Goal: Task Accomplishment & Management: Use online tool/utility

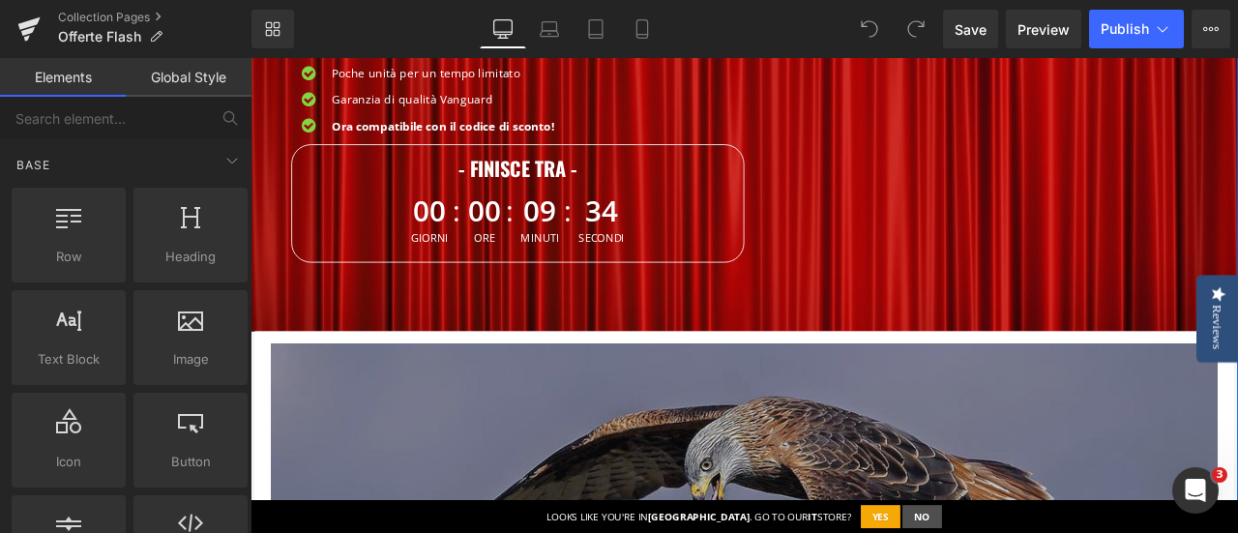
scroll to position [387, 0]
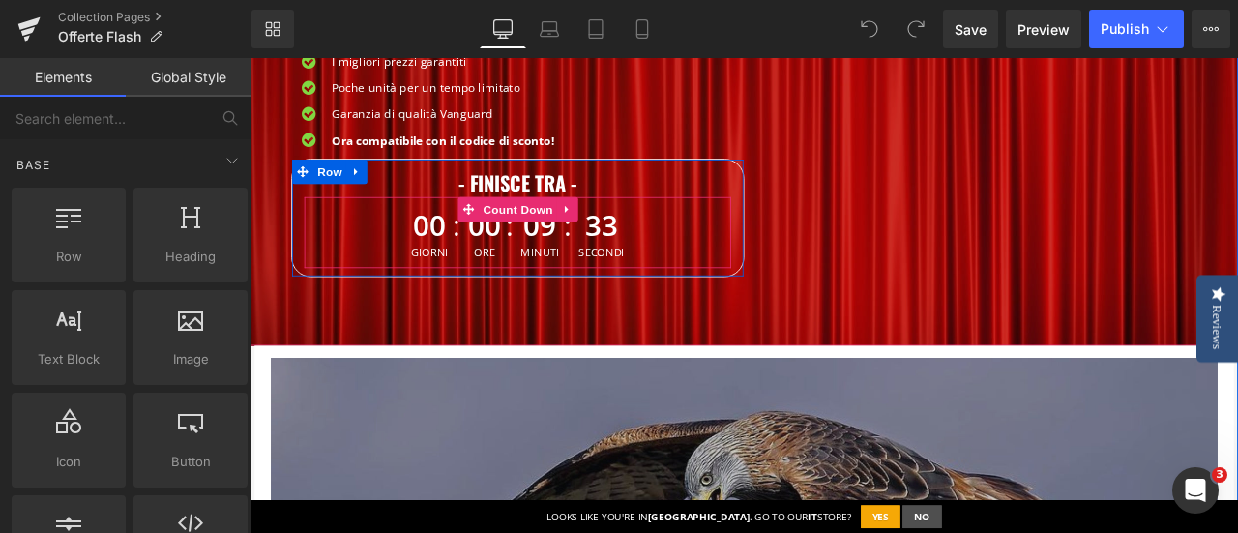
click at [461, 253] on span "00" at bounding box center [463, 256] width 44 height 47
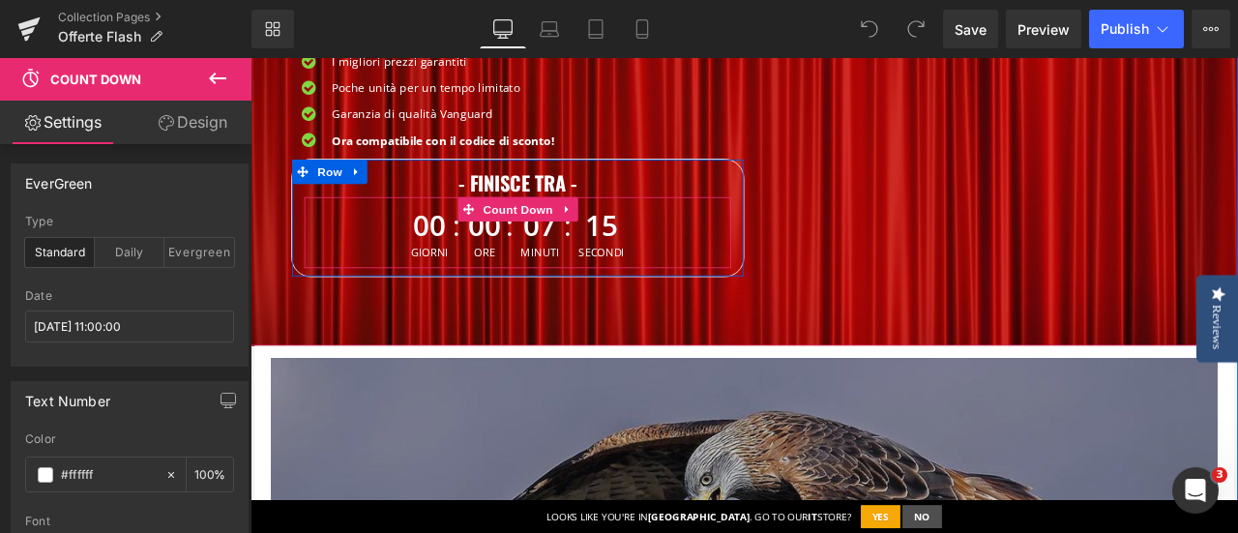
click at [452, 263] on span "00" at bounding box center [463, 256] width 44 height 47
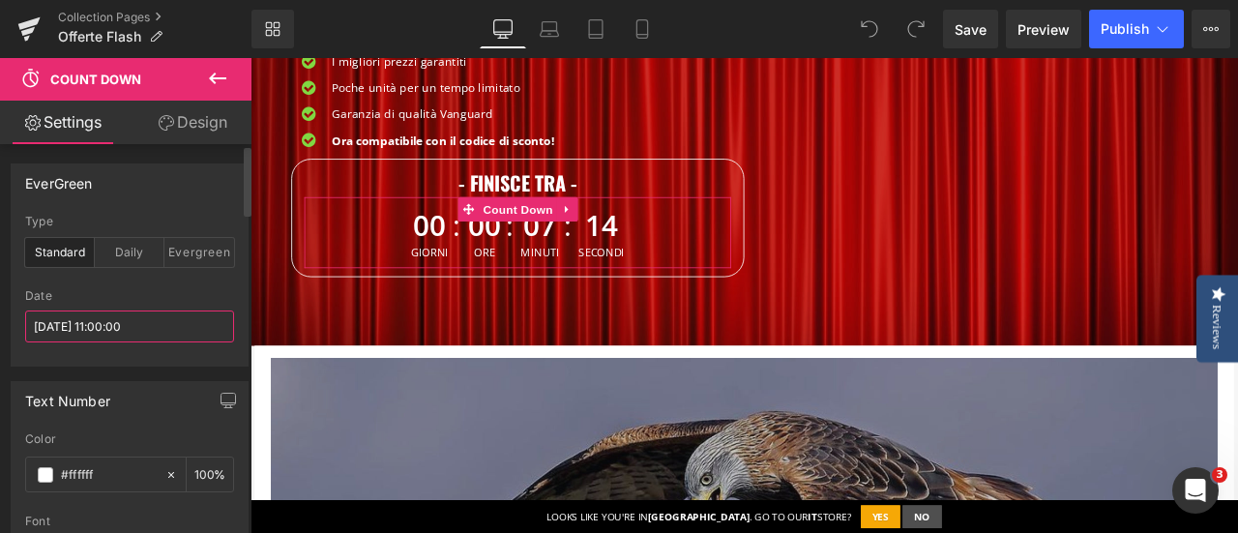
click at [103, 329] on input "2025/09/15 11:00:00" at bounding box center [129, 326] width 209 height 32
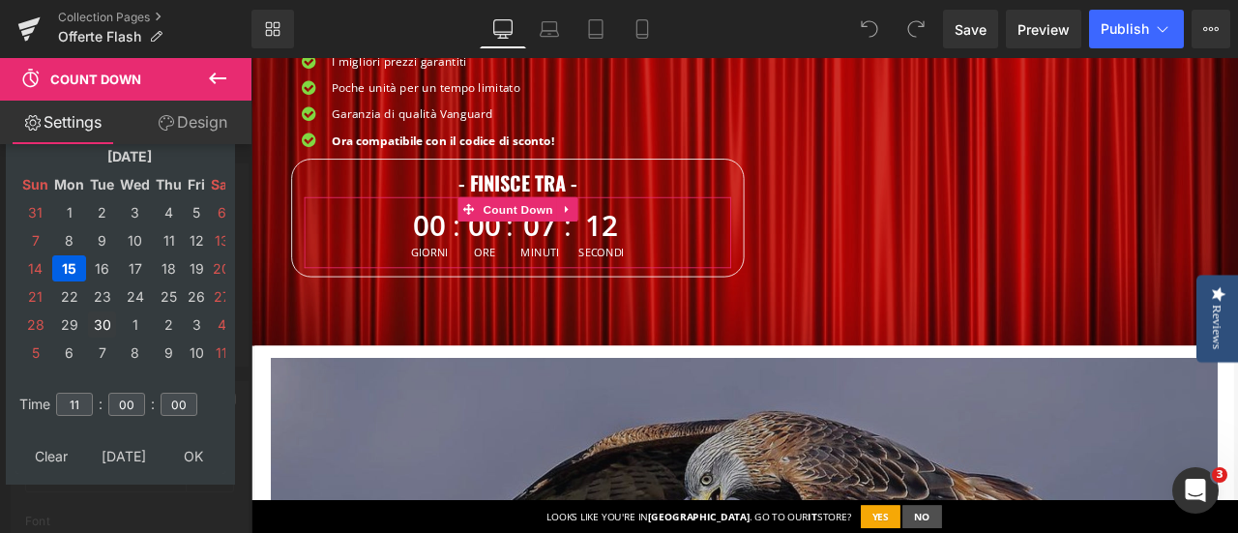
click at [94, 324] on td "30" at bounding box center [102, 324] width 28 height 26
type input "2025/09/30 11:00:00"
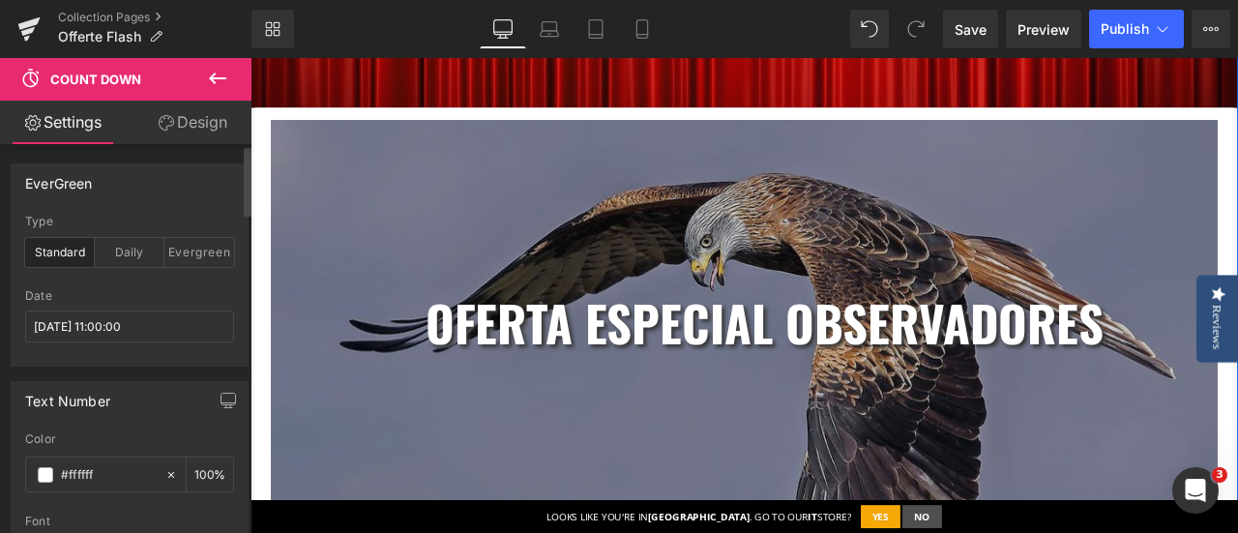
scroll to position [677, 0]
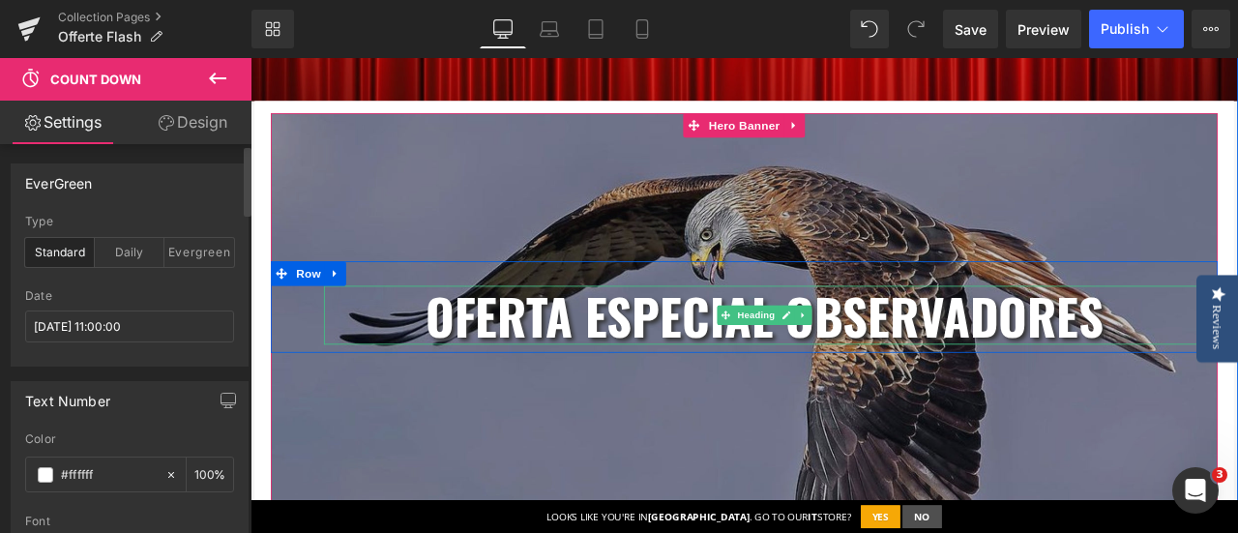
click at [481, 363] on b "oferta especial observadores" at bounding box center [860, 362] width 804 height 86
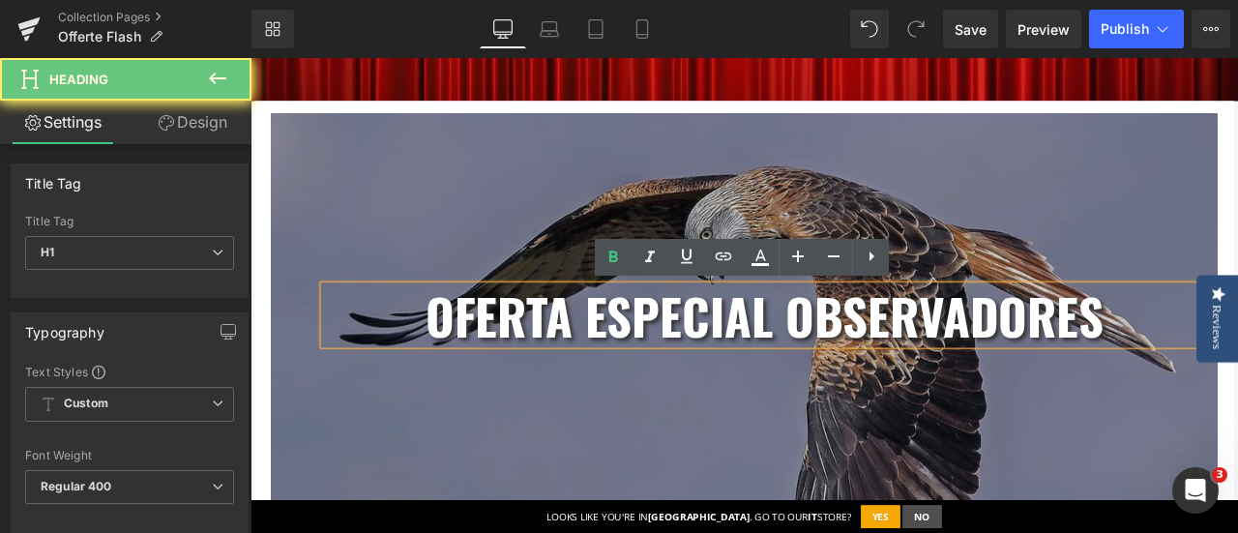
click at [495, 358] on b "oferta especial observadores" at bounding box center [860, 362] width 804 height 86
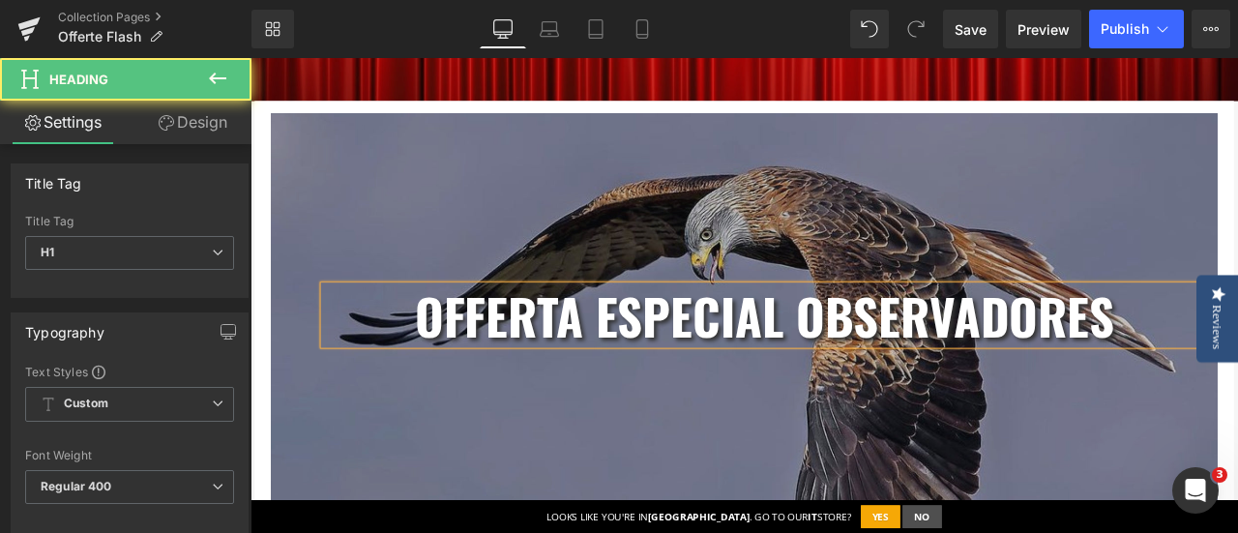
click at [864, 355] on b "oFferta especial observadores" at bounding box center [860, 362] width 829 height 86
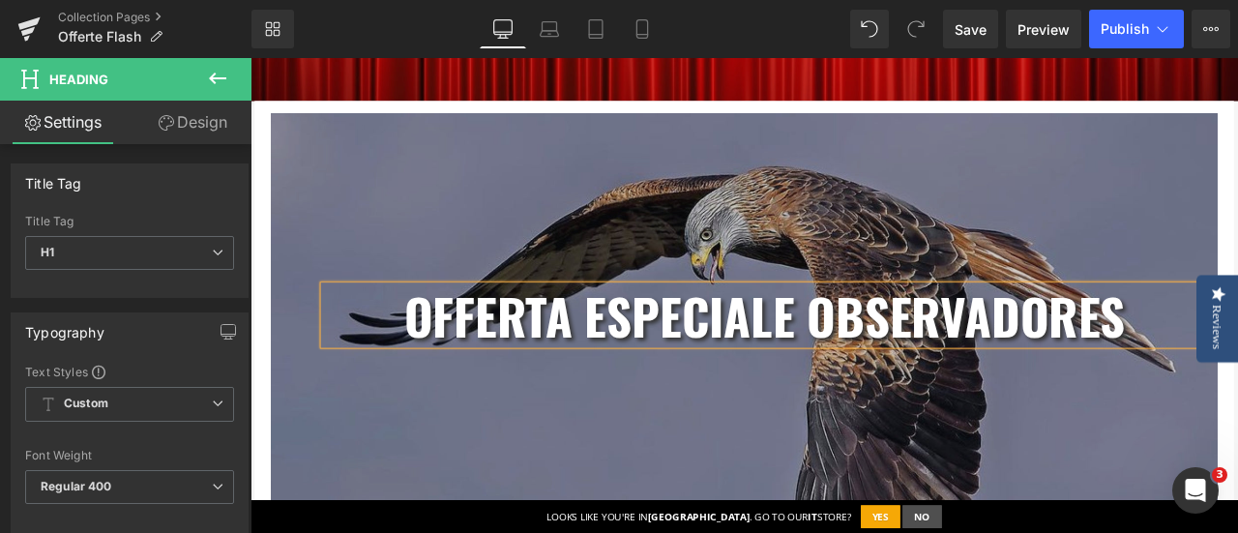
click at [673, 365] on b "oFferta especialE observadores" at bounding box center [859, 362] width 855 height 86
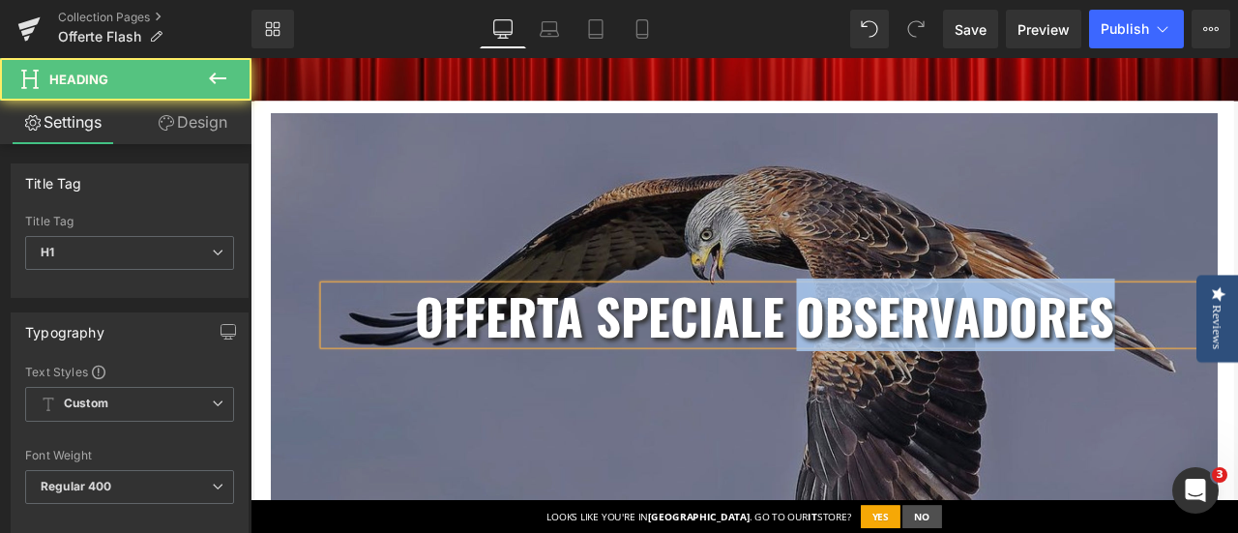
drag, startPoint x: 899, startPoint y: 368, endPoint x: 1267, endPoint y: 351, distance: 367.9
click at [1237, 351] on b "oFferta specialE observadores" at bounding box center [860, 362] width 829 height 86
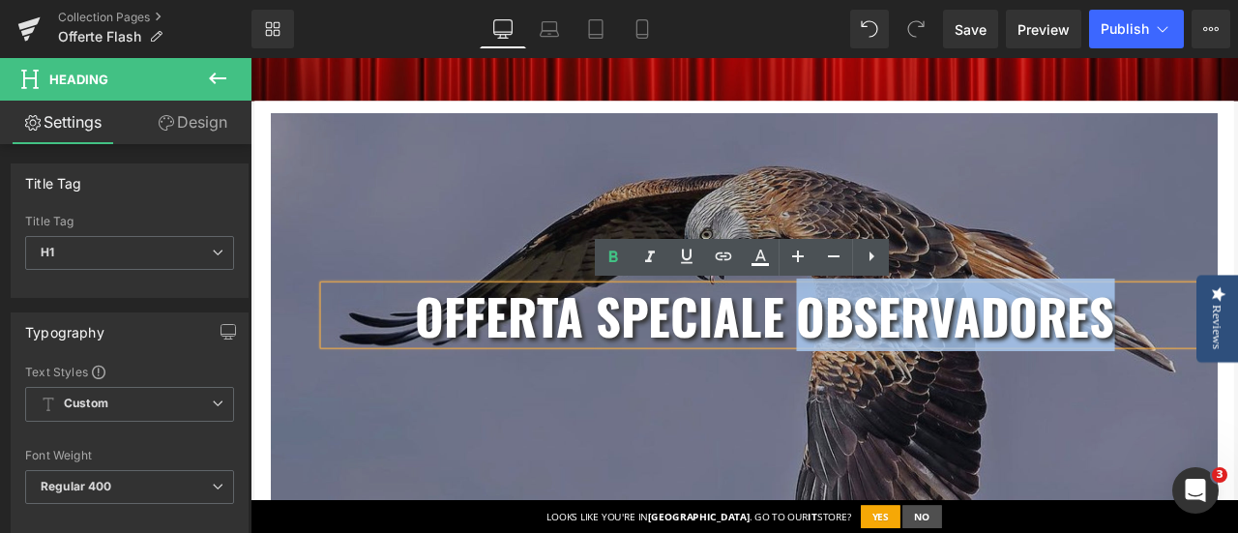
copy b "observadores"
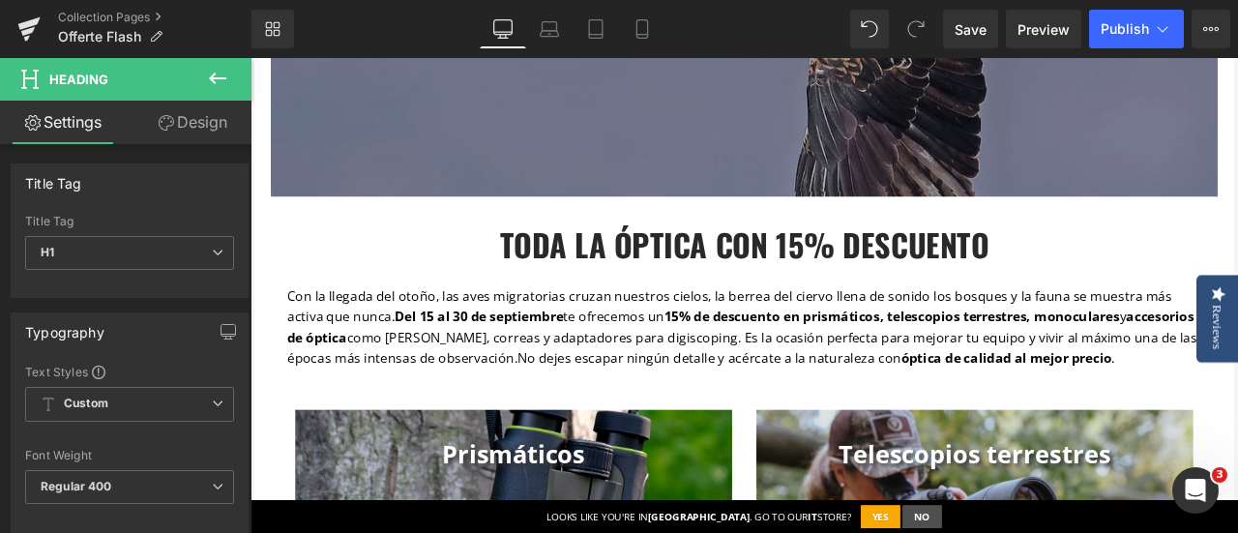
scroll to position [1064, 0]
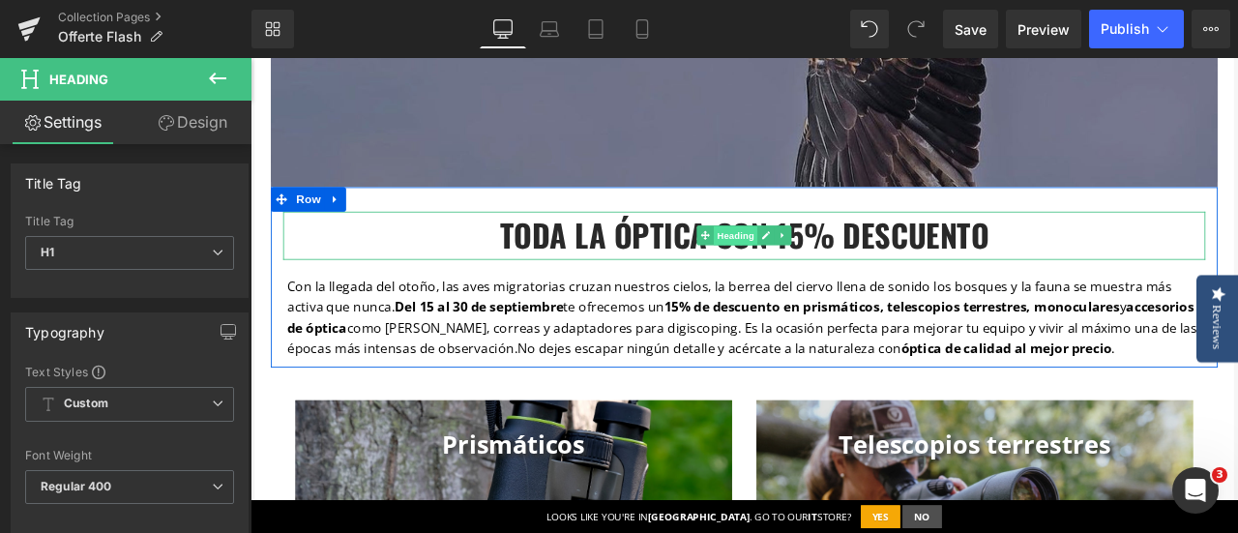
click at [807, 278] on span "Heading" at bounding box center [826, 268] width 52 height 23
click at [532, 268] on h2 "toda la óptica con 15% descuento" at bounding box center [835, 267] width 1093 height 55
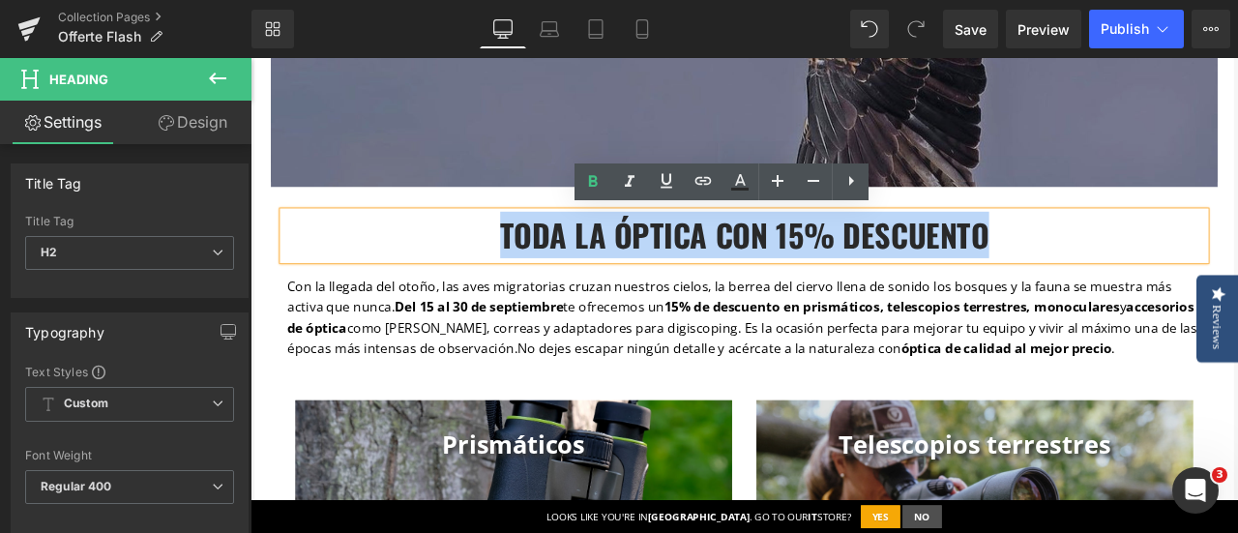
drag, startPoint x: 534, startPoint y: 267, endPoint x: 1114, endPoint y: 288, distance: 580.7
click at [1114, 288] on h2 "toda la óptica con 15% descuento" at bounding box center [835, 267] width 1093 height 55
copy b "toda la óptica con 15% descuento"
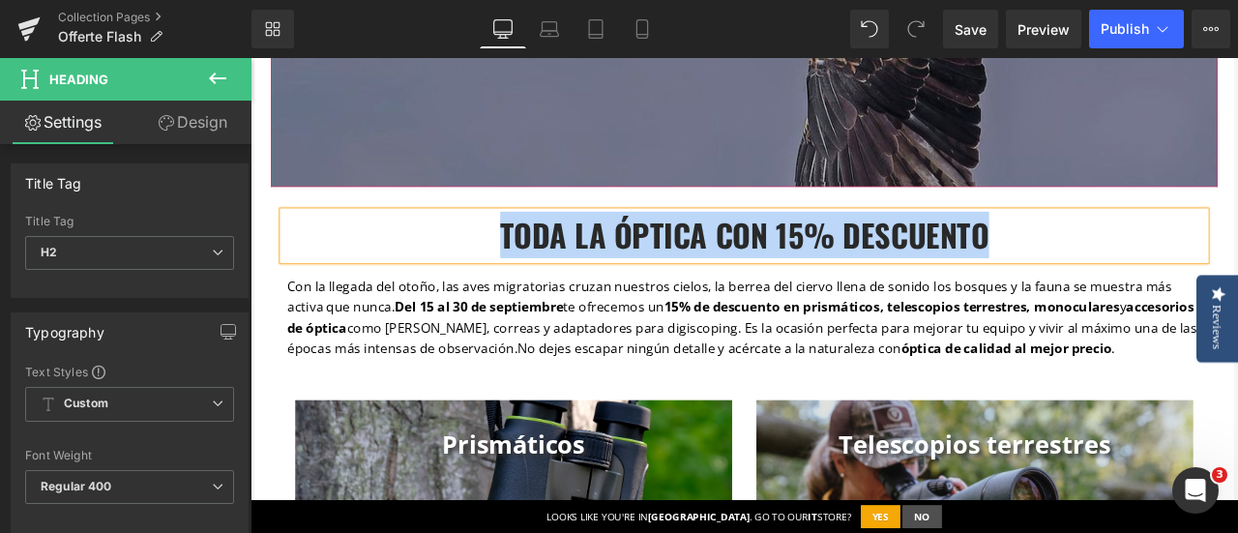
paste div
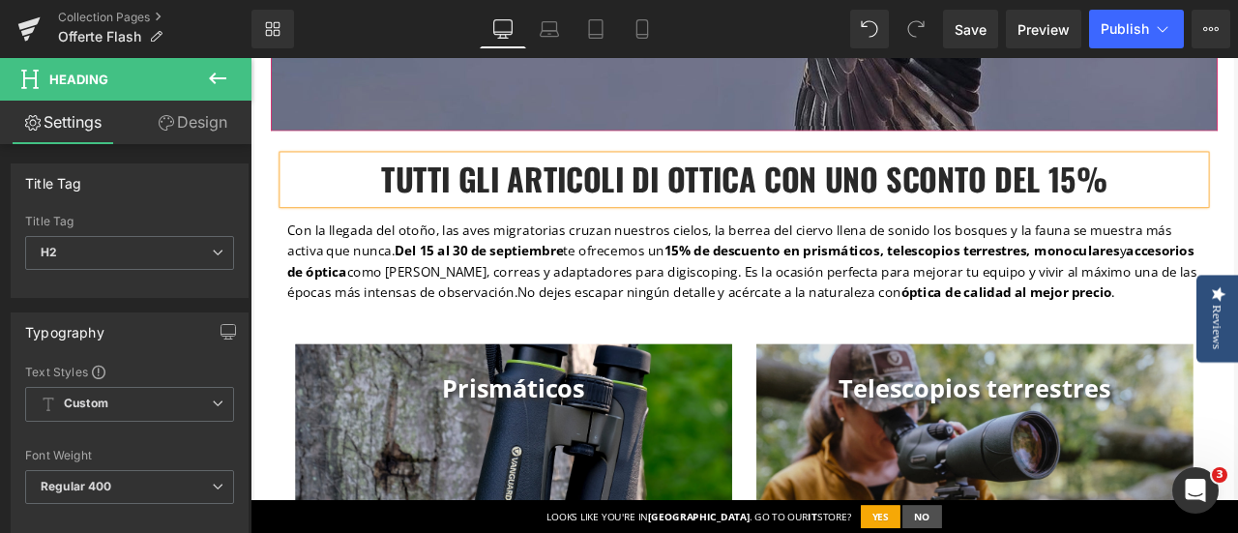
scroll to position [1161, 0]
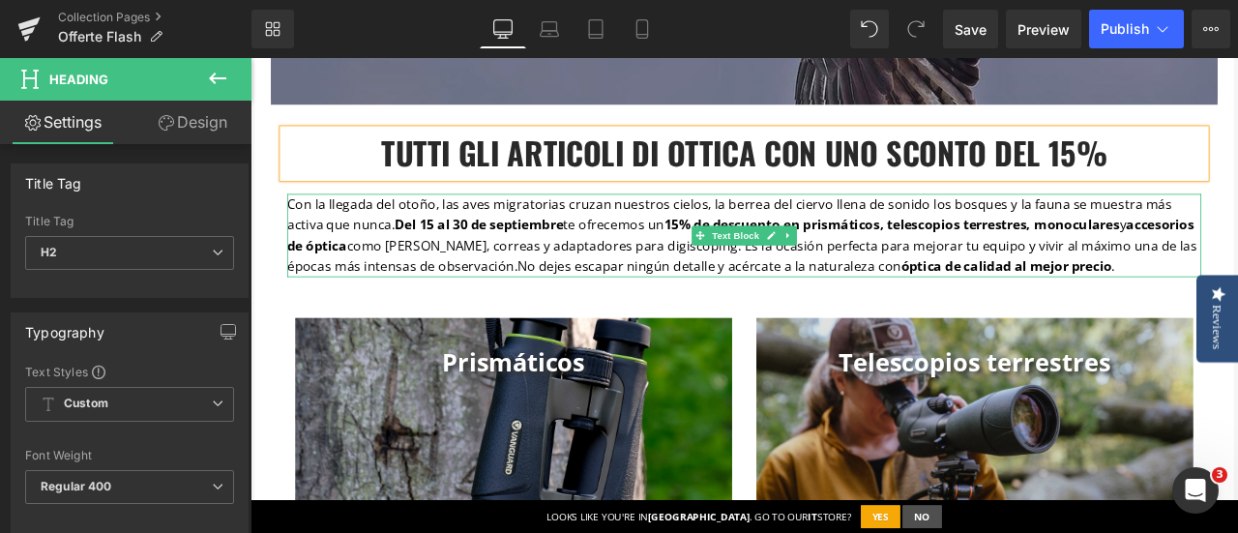
click at [609, 281] on span "y accesorios de óptica como arneses, correas y adaptadores para digiscoping. Es…" at bounding box center [833, 280] width 1078 height 71
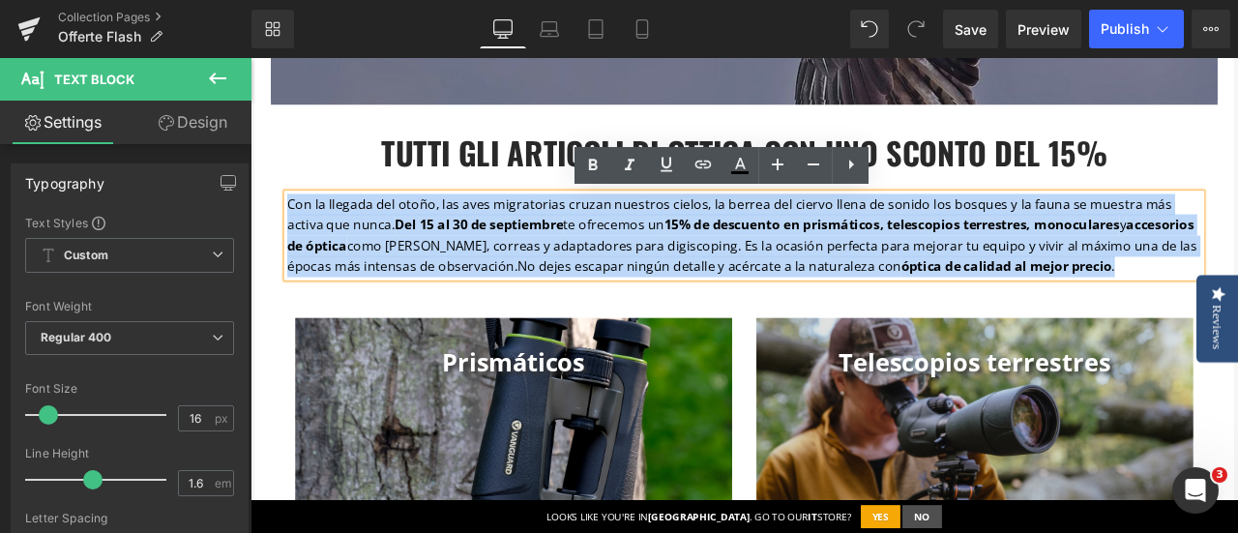
drag, startPoint x: 1191, startPoint y: 300, endPoint x: 288, endPoint y: 224, distance: 906.4
click at [294, 224] on p "Con la llegada del otoño, las aves migratorias cruzan nuestros cielos, la berre…" at bounding box center [835, 269] width 1083 height 99
copy p "Con la llegada del otoño, las aves migratorias cruzan nuestros cielos, la berre…"
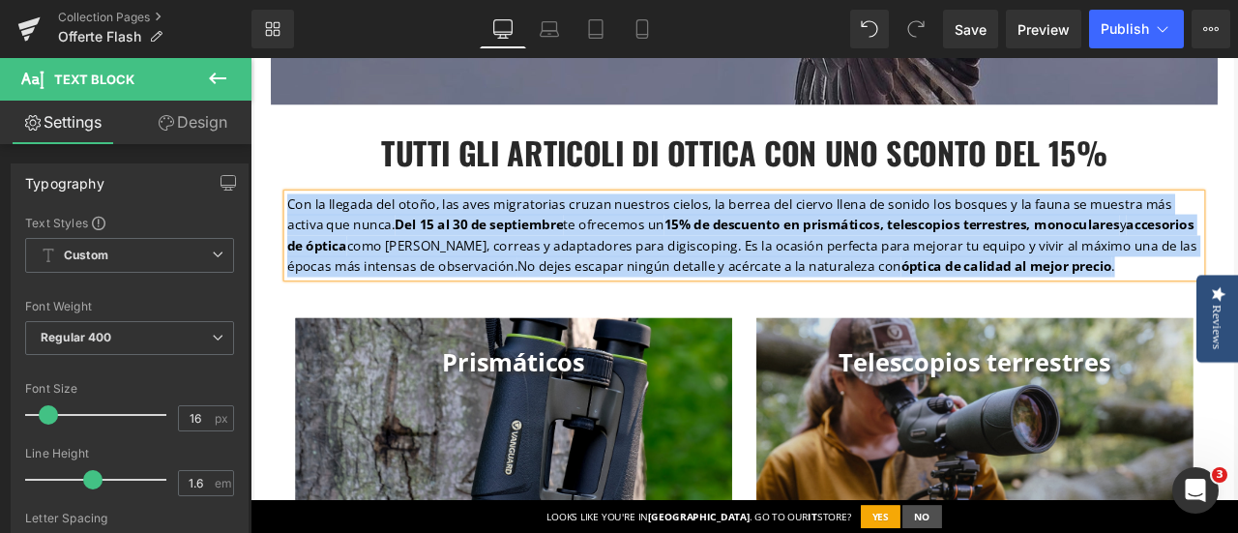
paste div
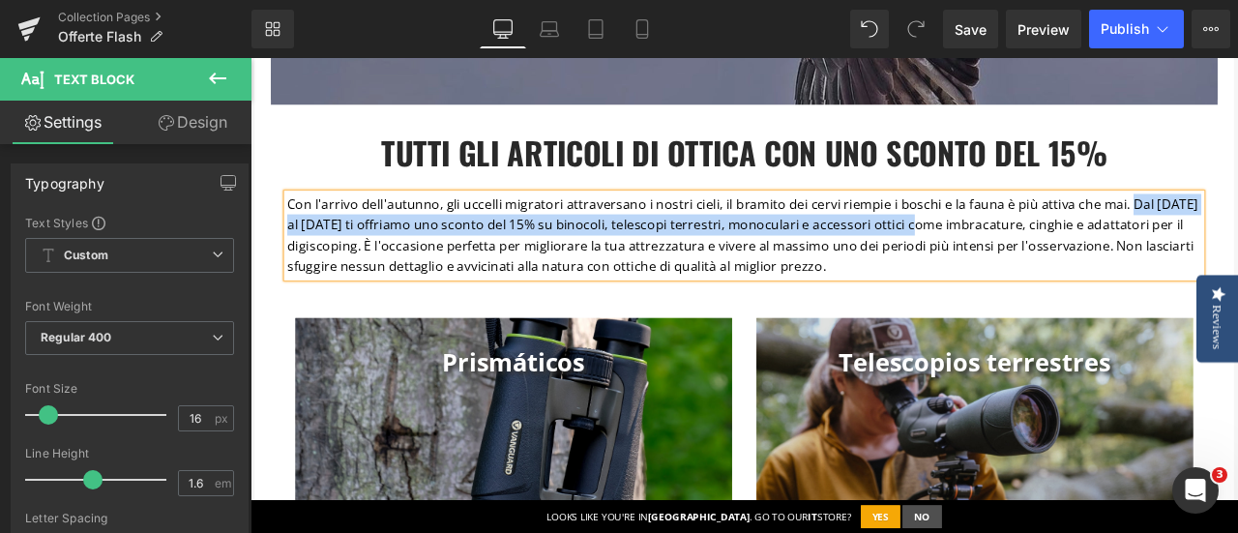
drag, startPoint x: 1277, startPoint y: 232, endPoint x: 1014, endPoint y: 252, distance: 263.8
click at [1014, 252] on p "Con l'arrivo dell'autunno, gli uccelli migratori attraversano i nostri cieli, i…" at bounding box center [835, 269] width 1083 height 99
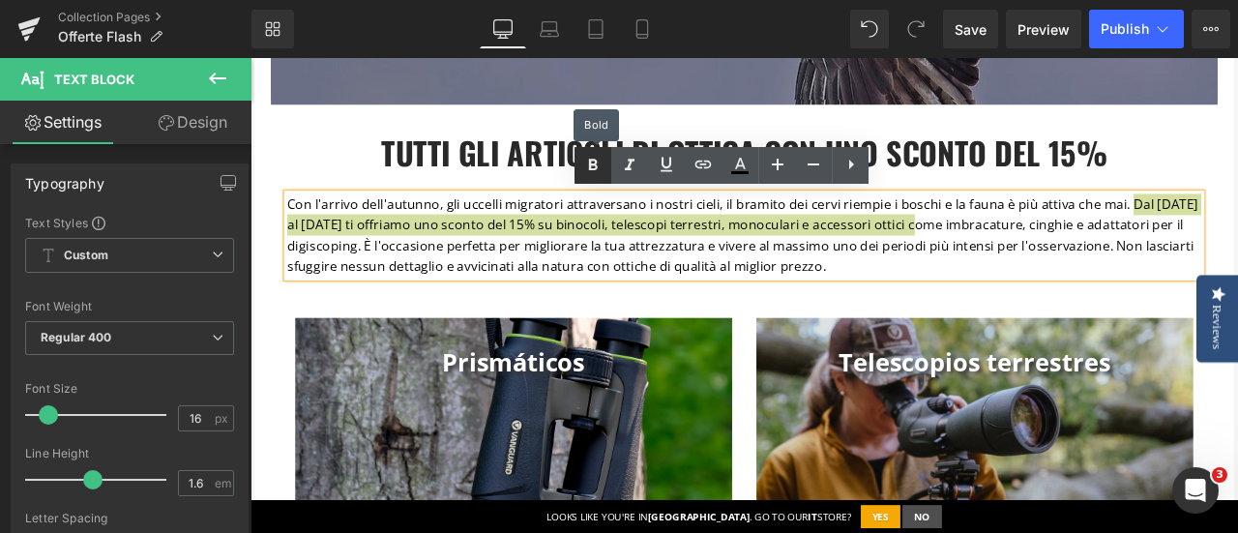
click at [598, 165] on icon at bounding box center [592, 165] width 23 height 23
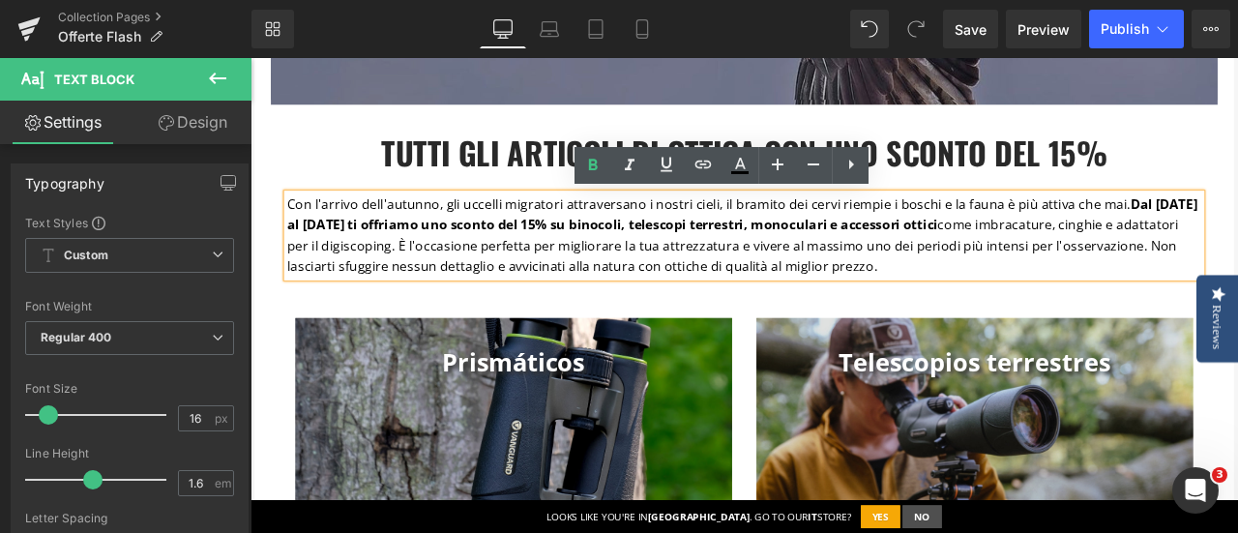
drag, startPoint x: 544, startPoint y: 307, endPoint x: 978, endPoint y: 312, distance: 433.3
click at [978, 312] on p "Con l'arrivo dell'autunno, gli uccelli migratori attraversano i nostri cieli, i…" at bounding box center [835, 269] width 1083 height 99
click at [583, 169] on icon at bounding box center [592, 165] width 23 height 23
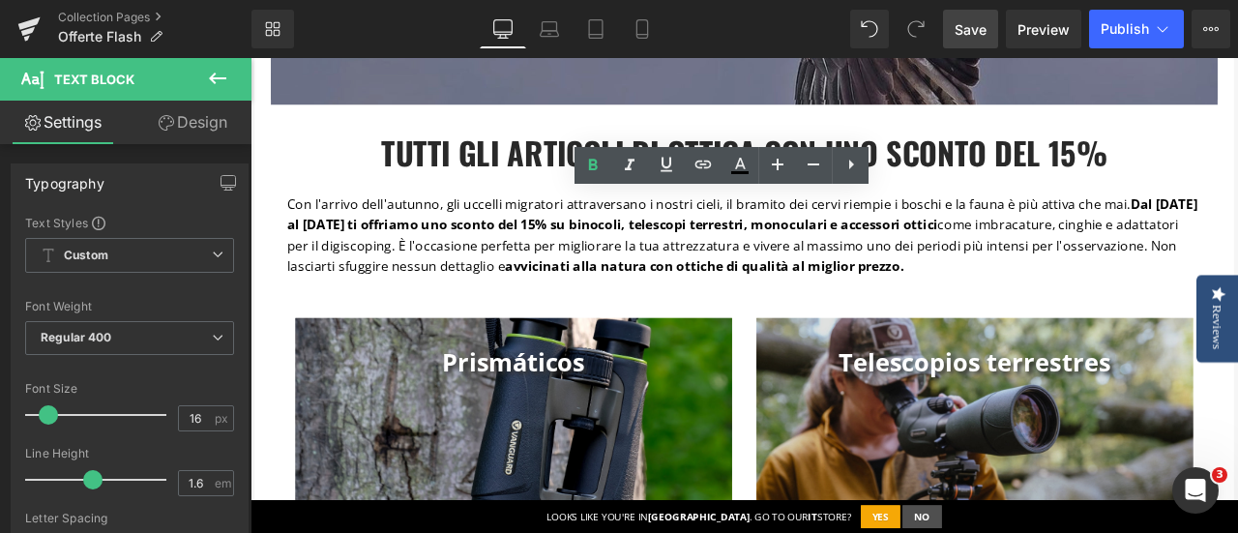
click at [977, 27] on span "Save" at bounding box center [971, 29] width 32 height 20
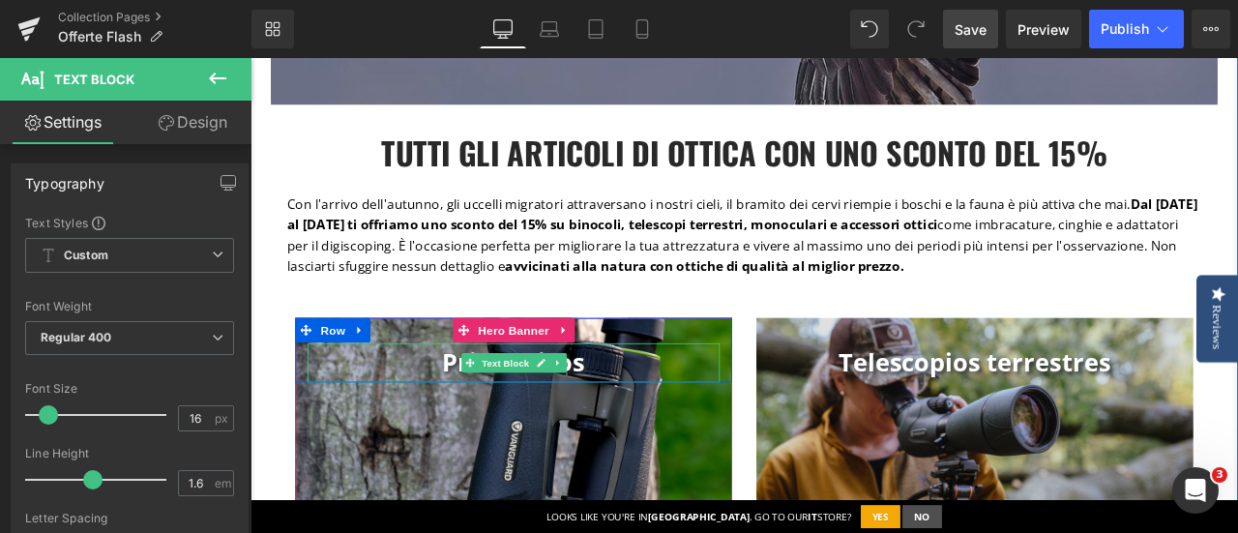
click at [614, 419] on link at bounding box center [614, 419] width 20 height 23
click at [703, 414] on p "Prismáticos" at bounding box center [562, 420] width 488 height 46
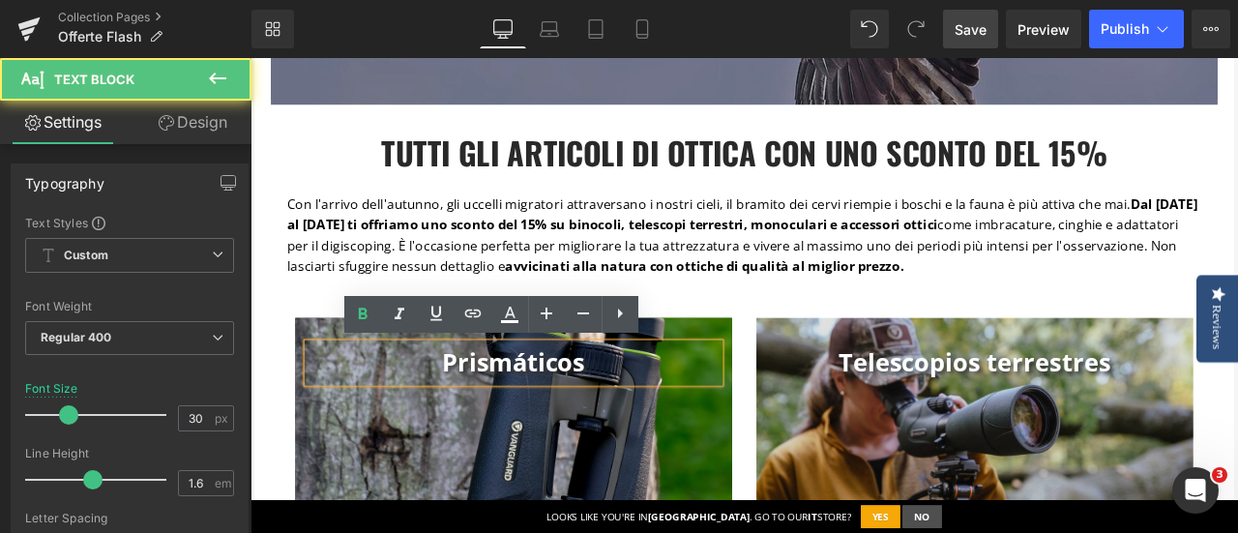
click at [670, 422] on p "Prismáticos" at bounding box center [562, 420] width 488 height 46
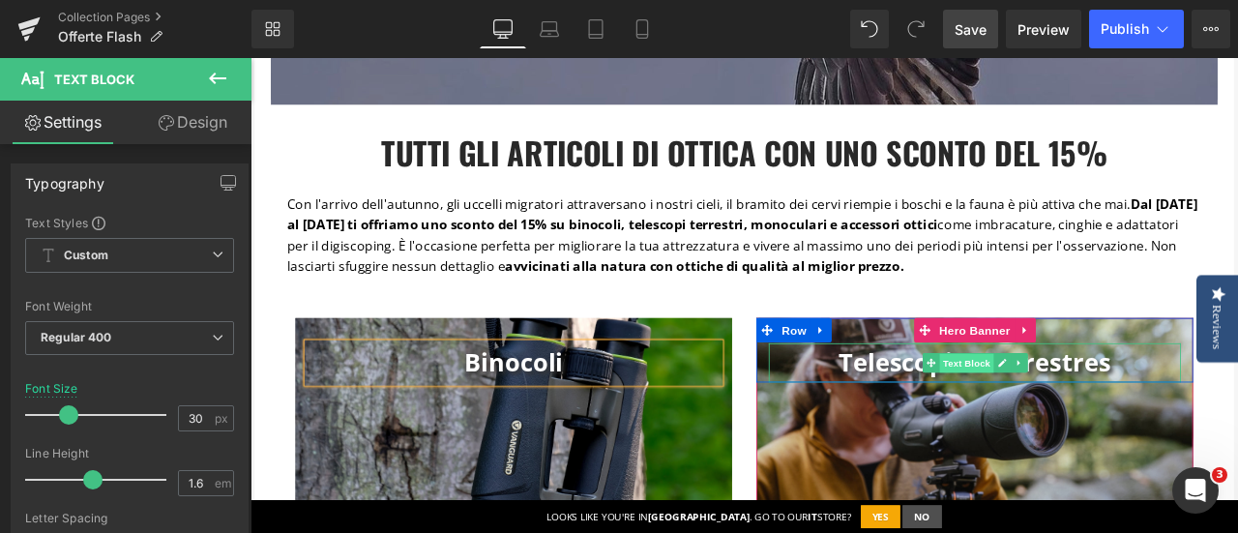
click at [1100, 422] on span "Text Block" at bounding box center [1099, 420] width 64 height 23
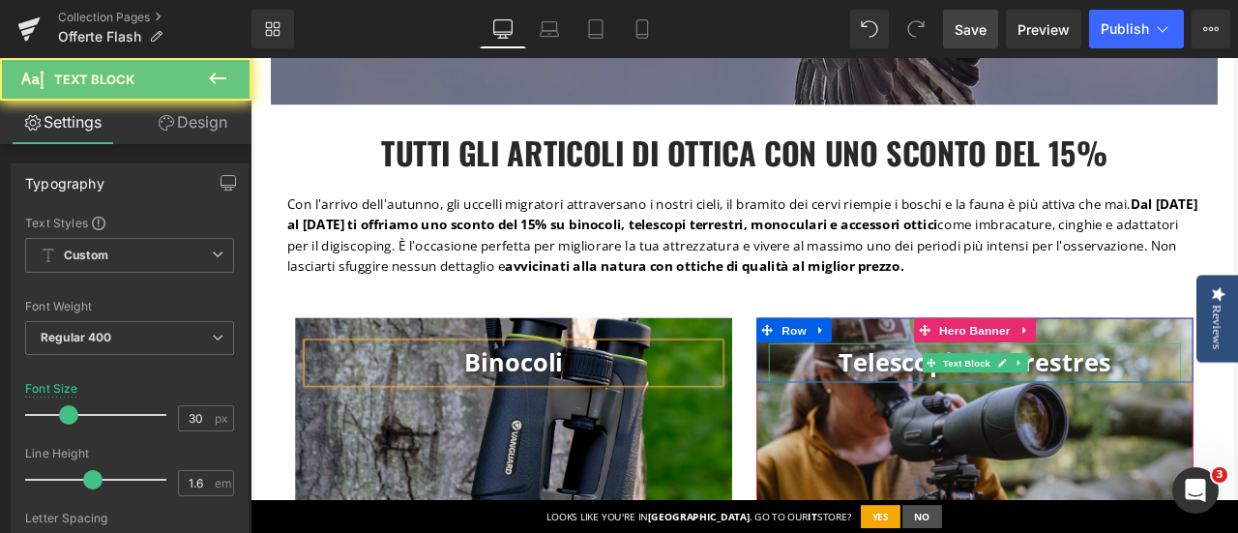
click at [994, 409] on b "Telescopios terrestres" at bounding box center [1109, 419] width 322 height 40
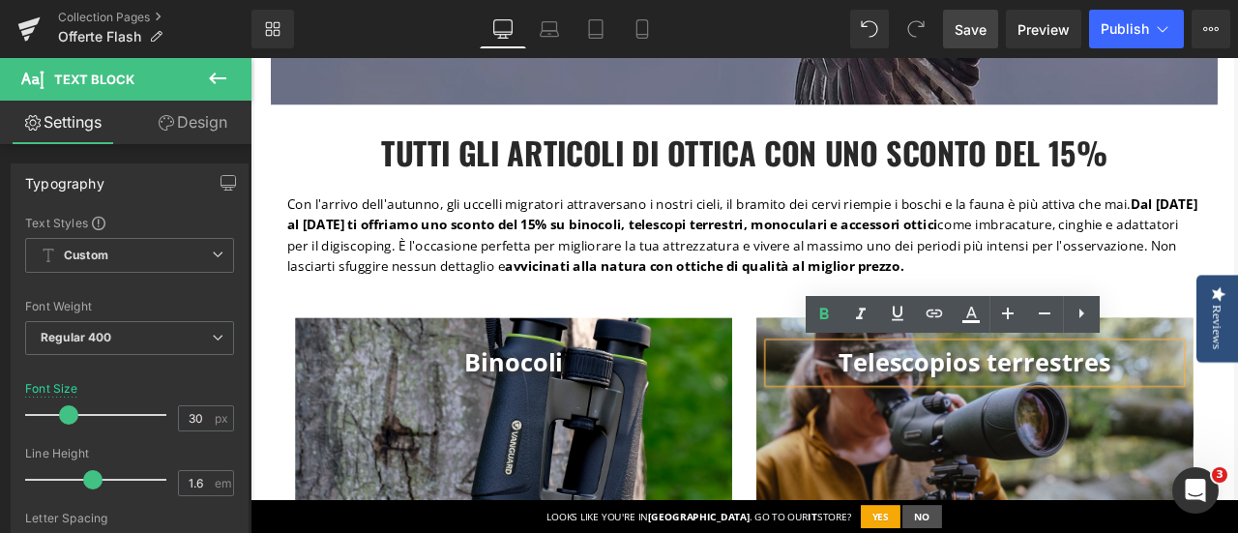
click at [994, 411] on b "Telescopios terrestres" at bounding box center [1109, 419] width 322 height 40
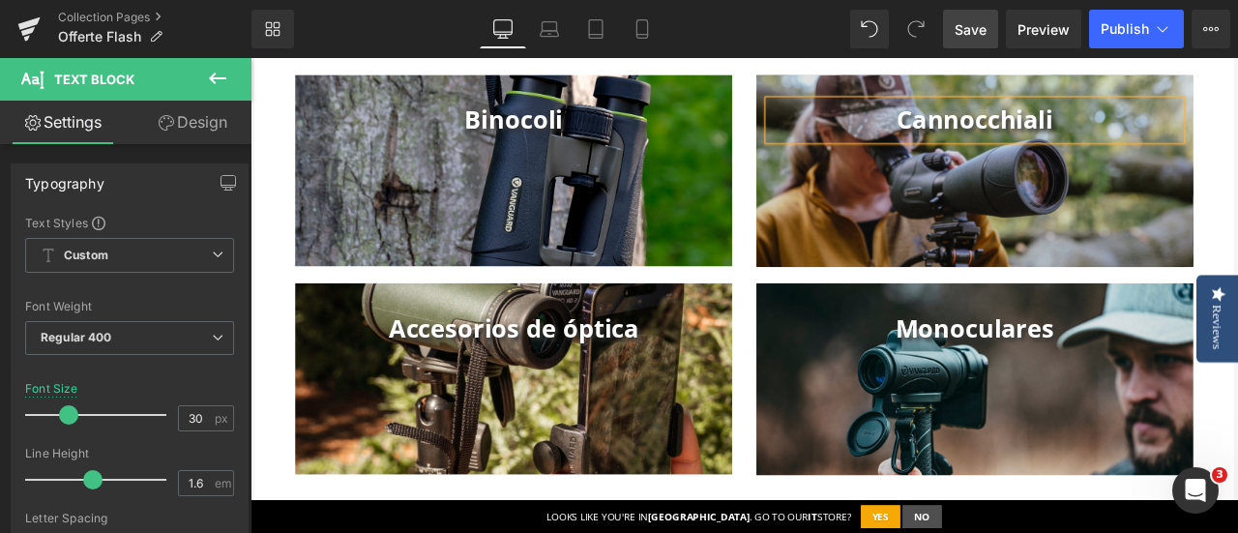
scroll to position [1451, 0]
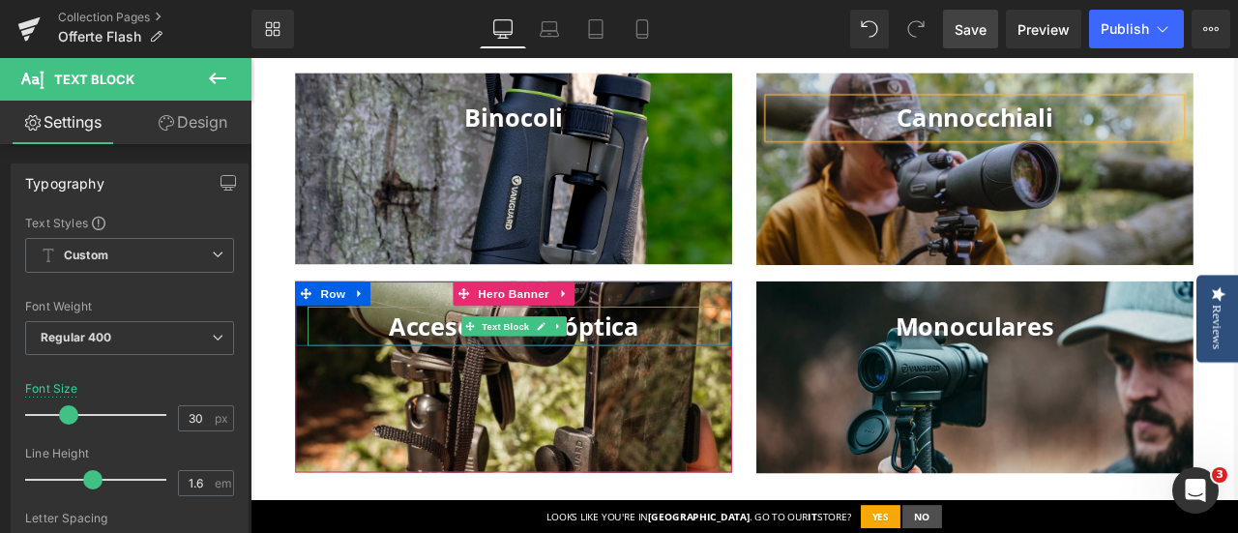
click at [714, 376] on p "Accesorios de óptica" at bounding box center [562, 376] width 488 height 46
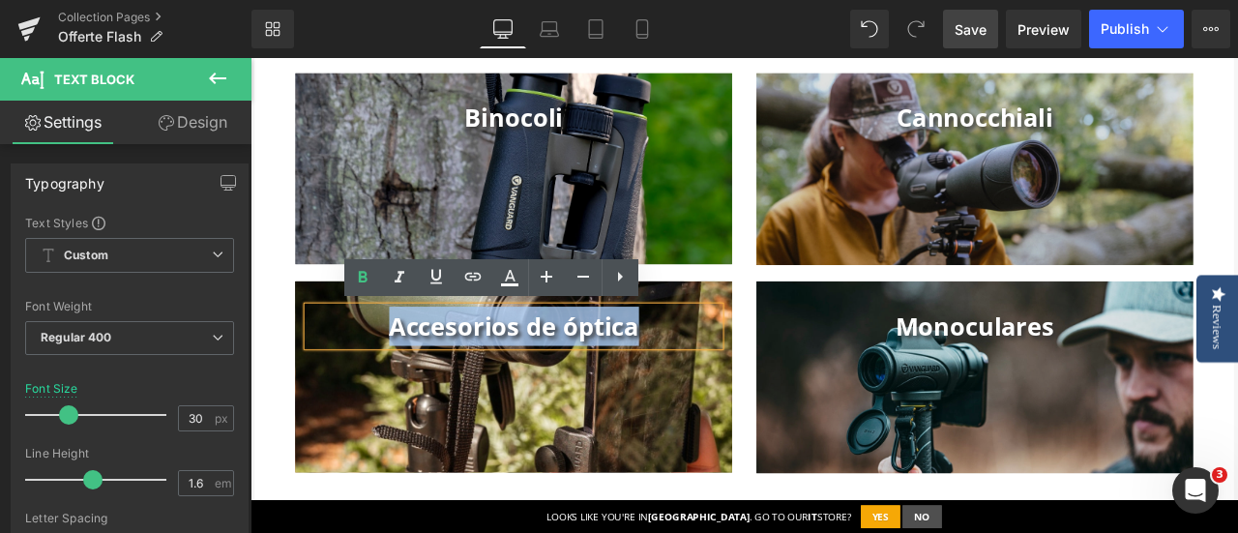
drag, startPoint x: 714, startPoint y: 376, endPoint x: 416, endPoint y: 381, distance: 297.9
click at [416, 381] on p "Accesorios de óptica" at bounding box center [562, 376] width 488 height 46
copy b "Accesorios de óptica"
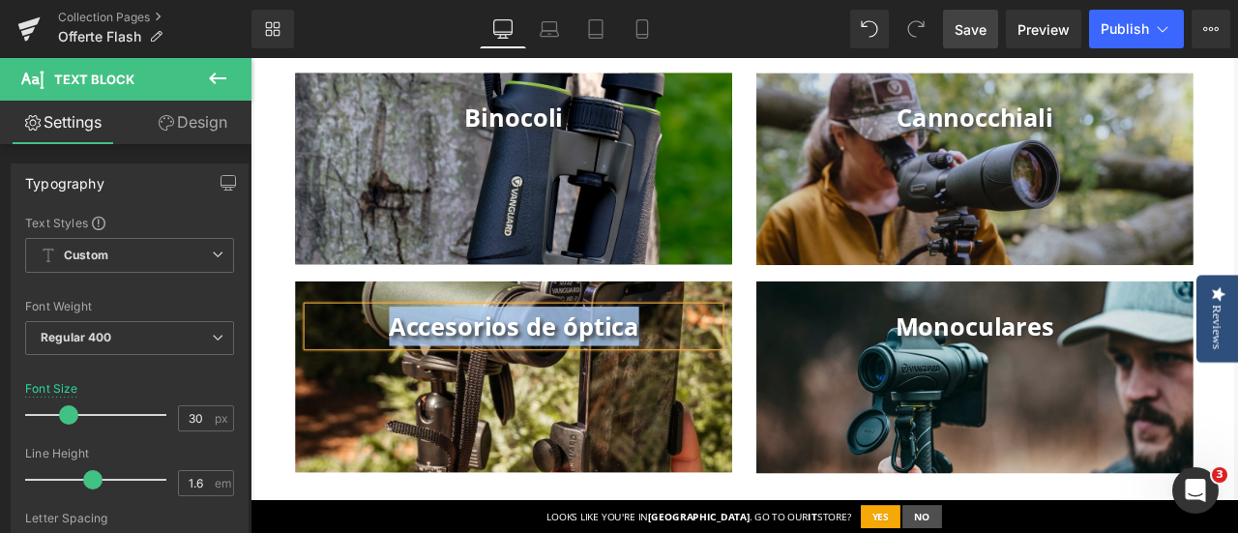
paste div
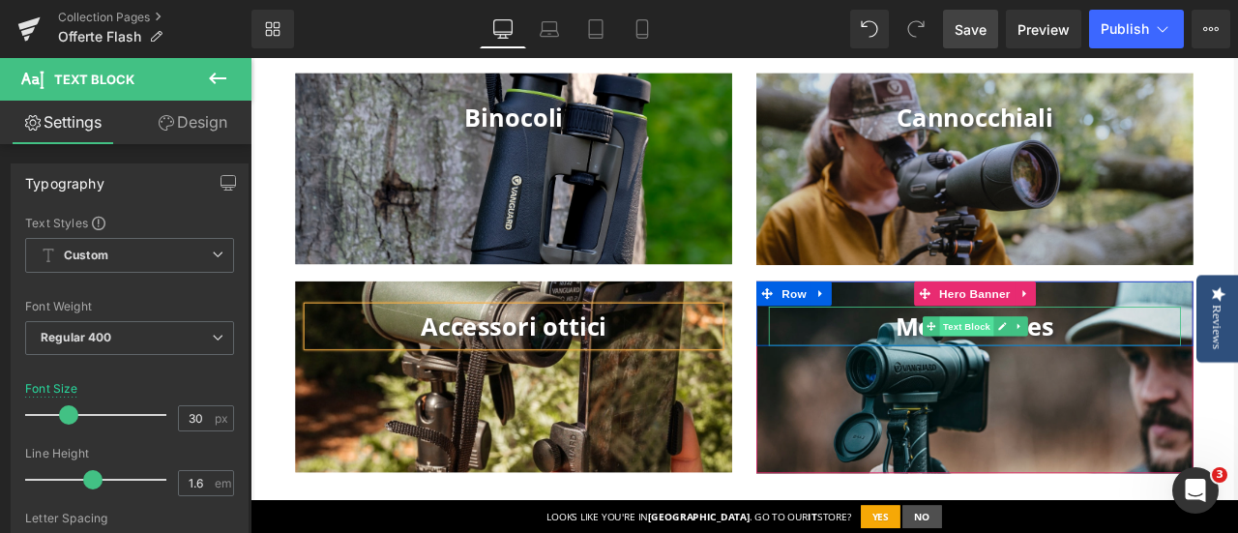
click at [1116, 365] on span "Text Block" at bounding box center [1099, 376] width 64 height 23
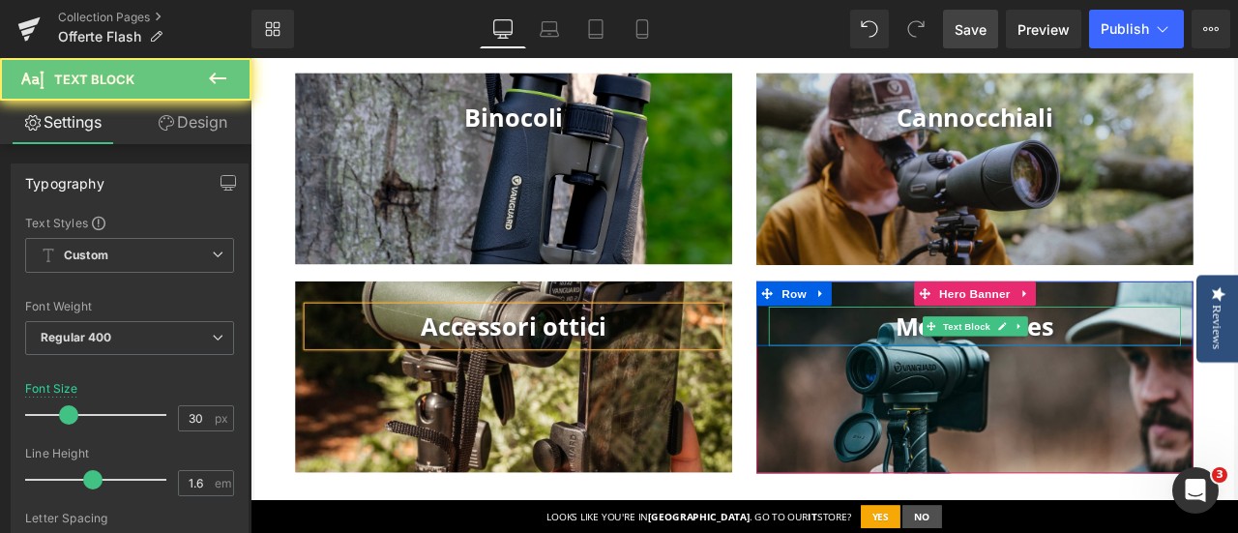
click at [1228, 370] on p "Monoculares" at bounding box center [1109, 376] width 488 height 46
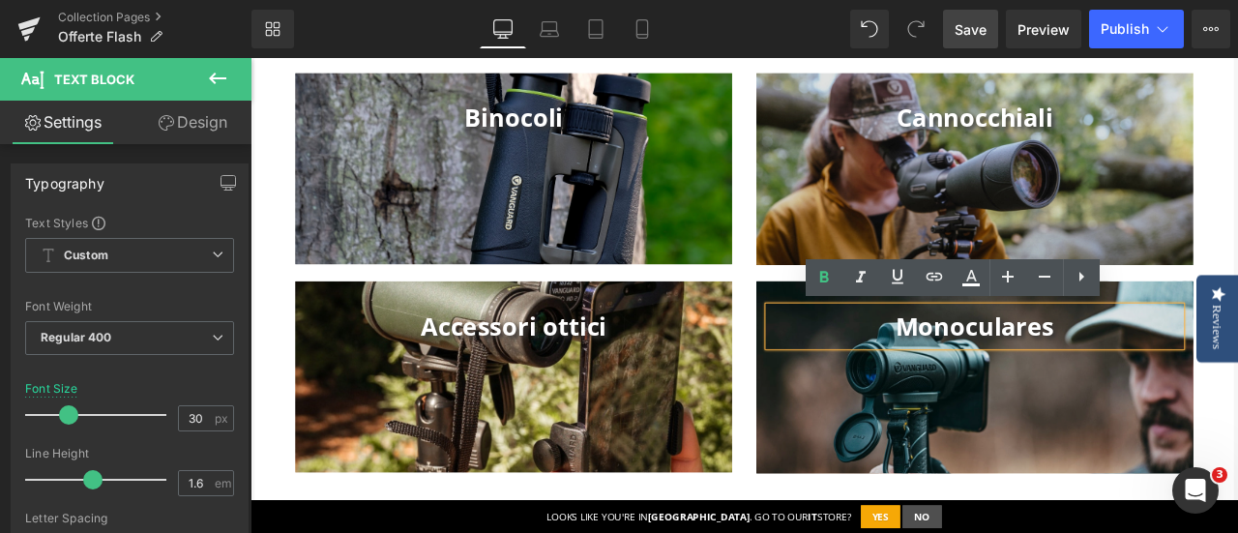
click at [1216, 374] on p "Monoculares" at bounding box center [1109, 376] width 488 height 46
drag, startPoint x: 1216, startPoint y: 374, endPoint x: 990, endPoint y: 374, distance: 225.3
click at [990, 374] on p "Monoculares" at bounding box center [1109, 376] width 488 height 46
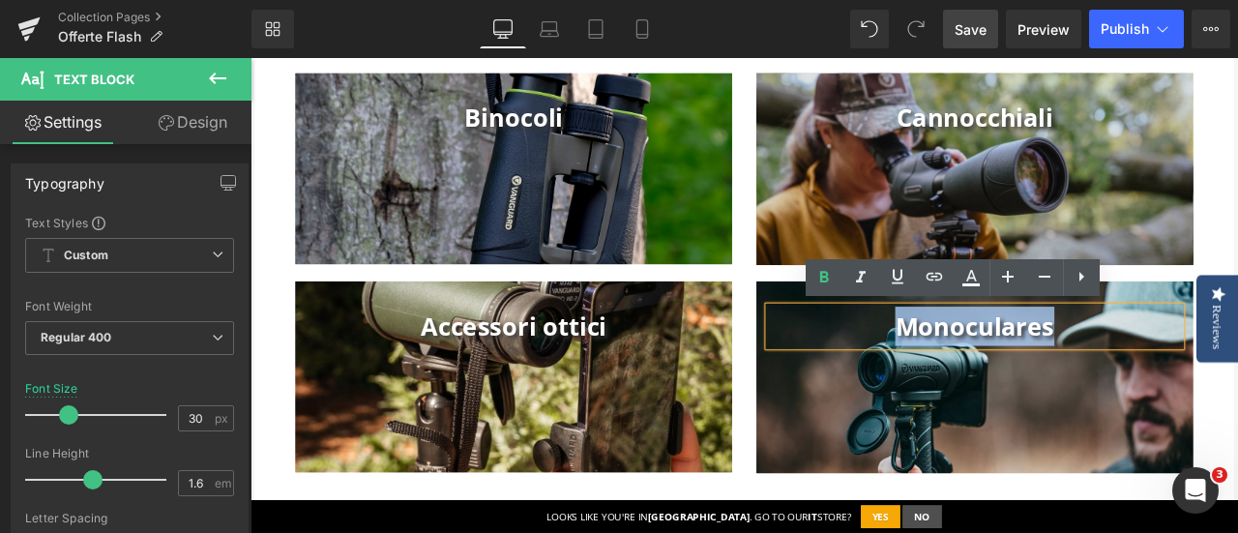
copy b "Monoculares"
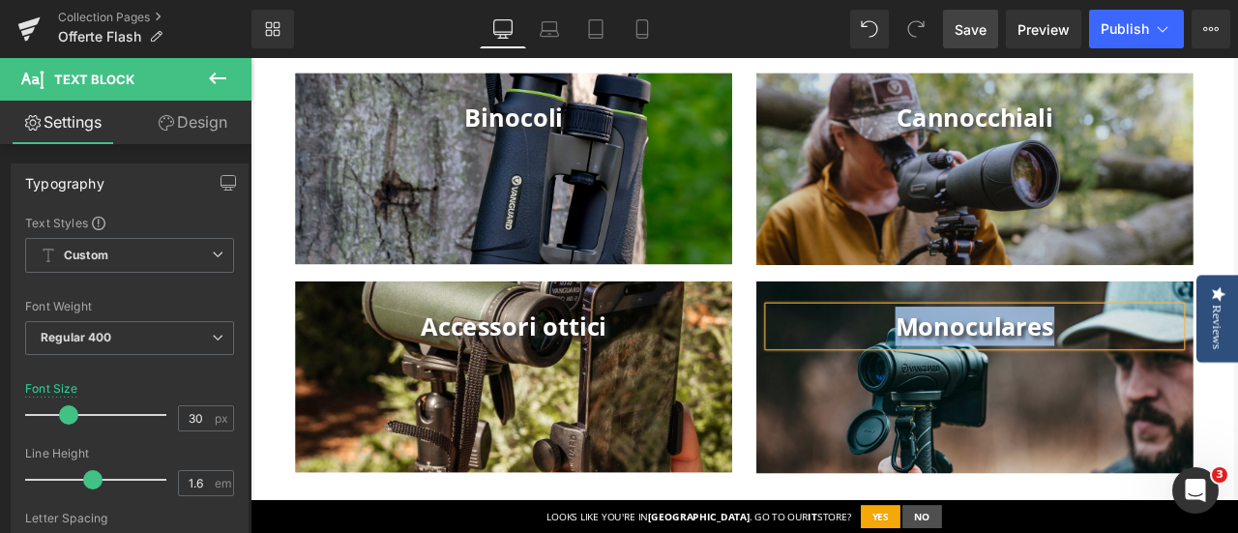
paste div
click at [969, 24] on span "Save" at bounding box center [971, 29] width 32 height 20
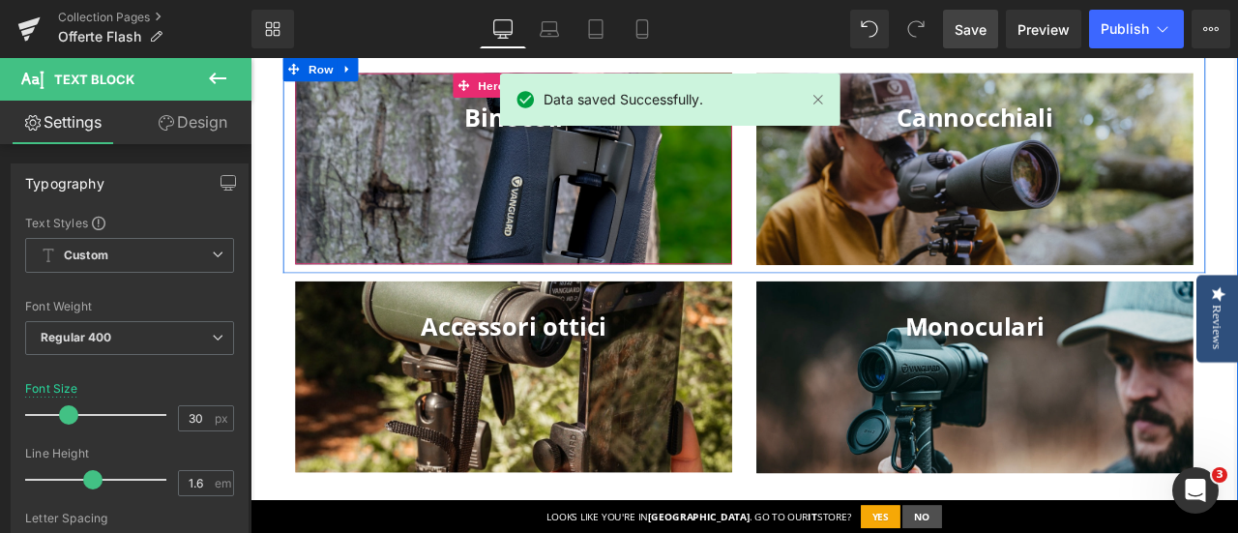
click at [455, 188] on div at bounding box center [562, 189] width 517 height 226
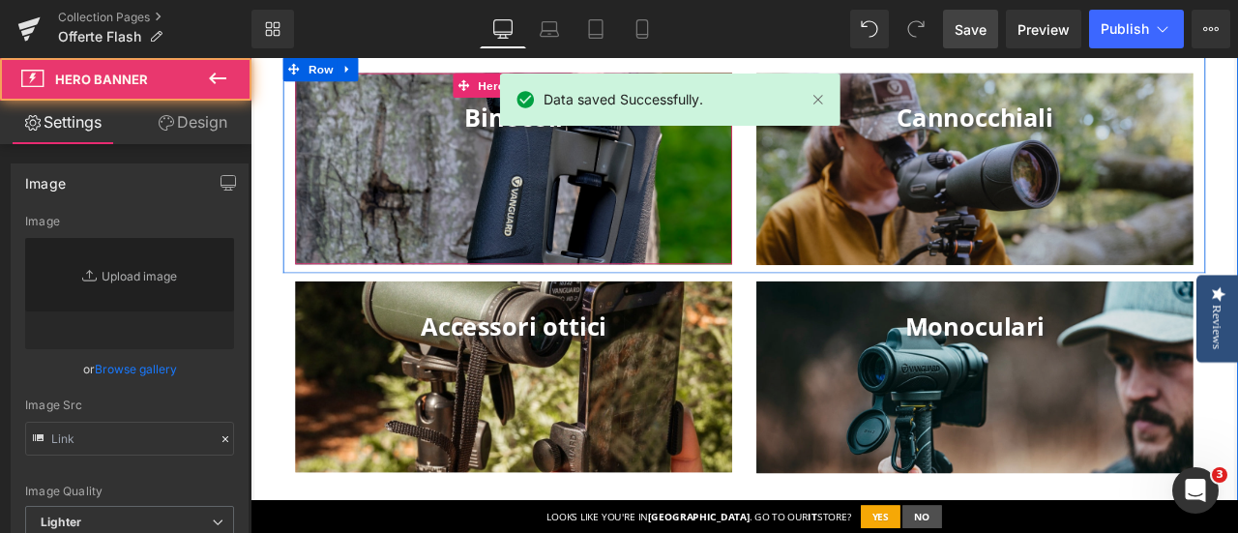
type input "https://cdn.shopify.com/s/files/1/0083/9683/2873/files/CATEGORIA_2.jpg?v=175792…"
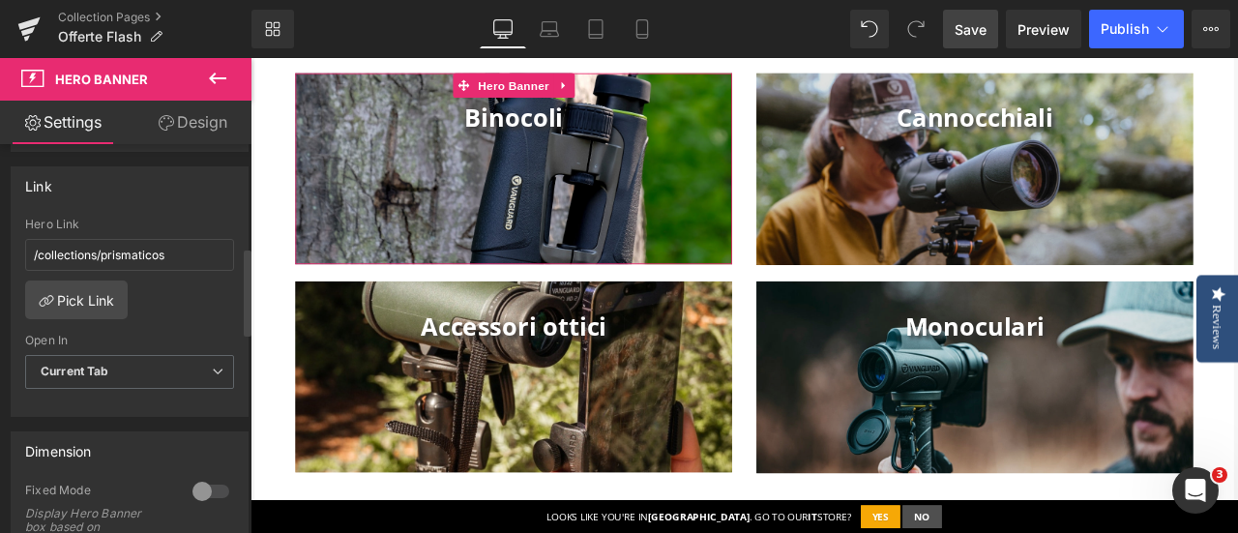
scroll to position [484, 0]
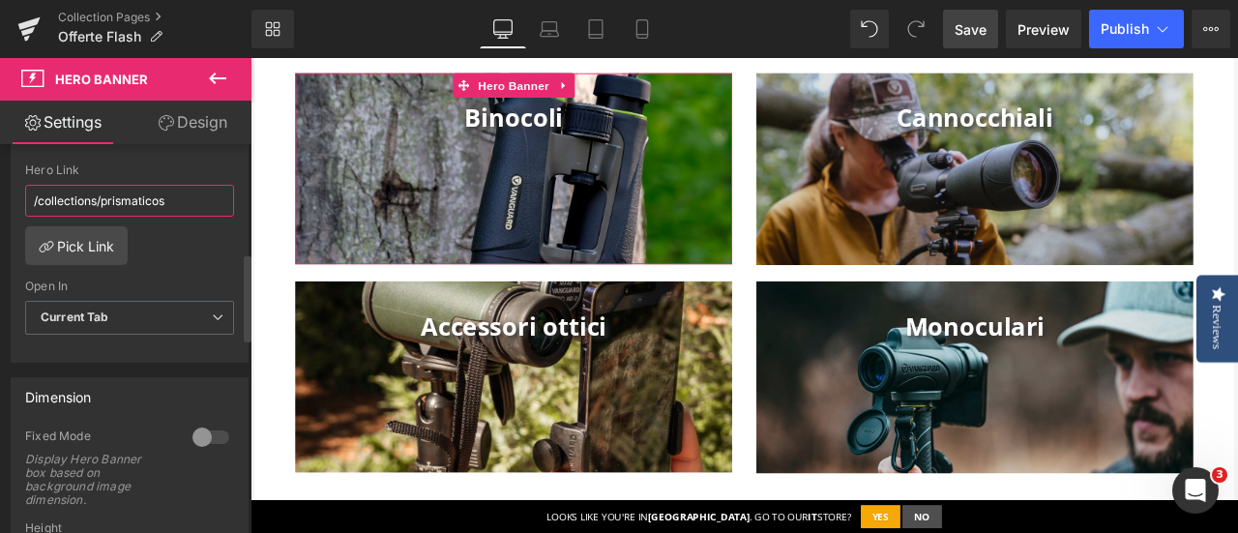
click at [205, 194] on input "/collections/prismaticos" at bounding box center [129, 201] width 209 height 32
drag, startPoint x: 205, startPoint y: 194, endPoint x: 4, endPoint y: 193, distance: 201.2
click at [4, 193] on div "Link /collections/prismaticos Hero Link /collections/prismaticos Pick Link Curr…" at bounding box center [130, 230] width 260 height 265
paste input "https://www.vanguardworld.it/collections/binocoli"
type input "https://www.vanguardworld.it/collections/binocoli"
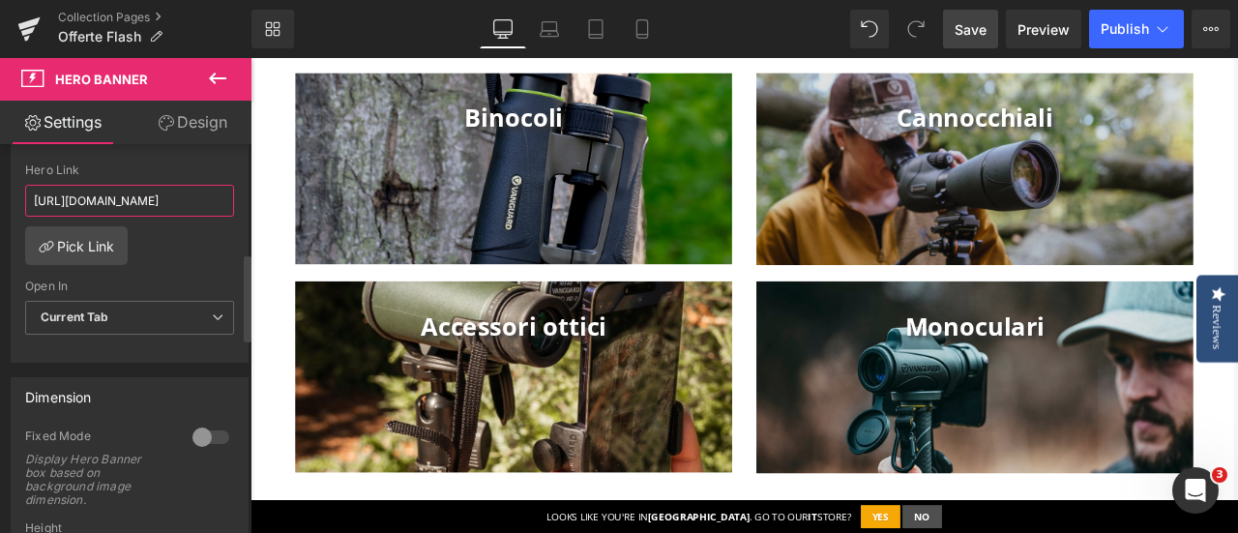
scroll to position [0, 89]
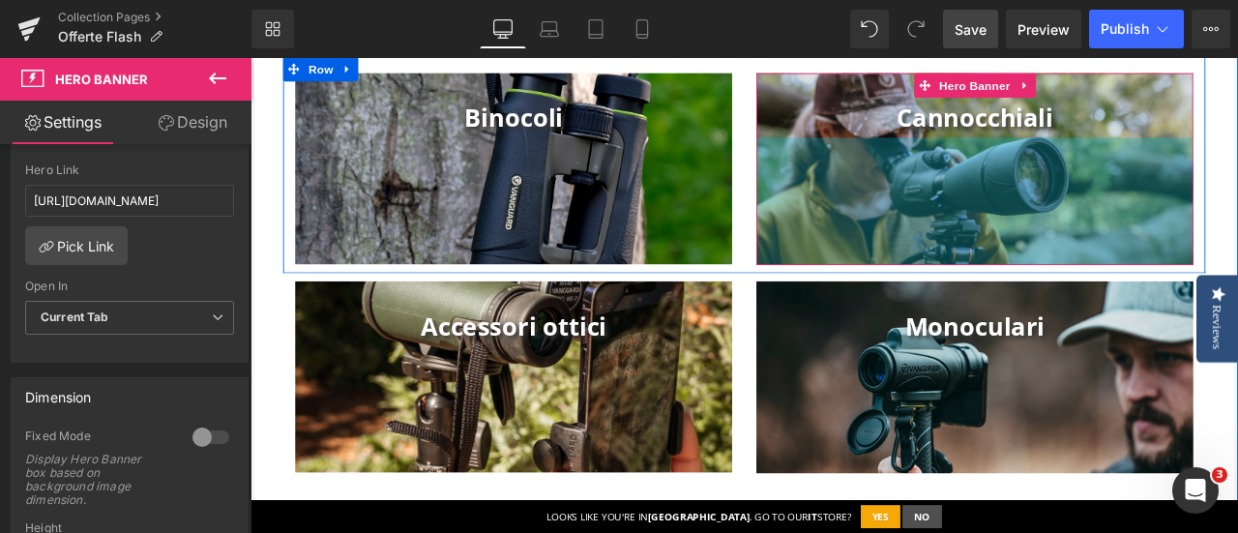
click at [951, 191] on div "156px" at bounding box center [1108, 228] width 517 height 151
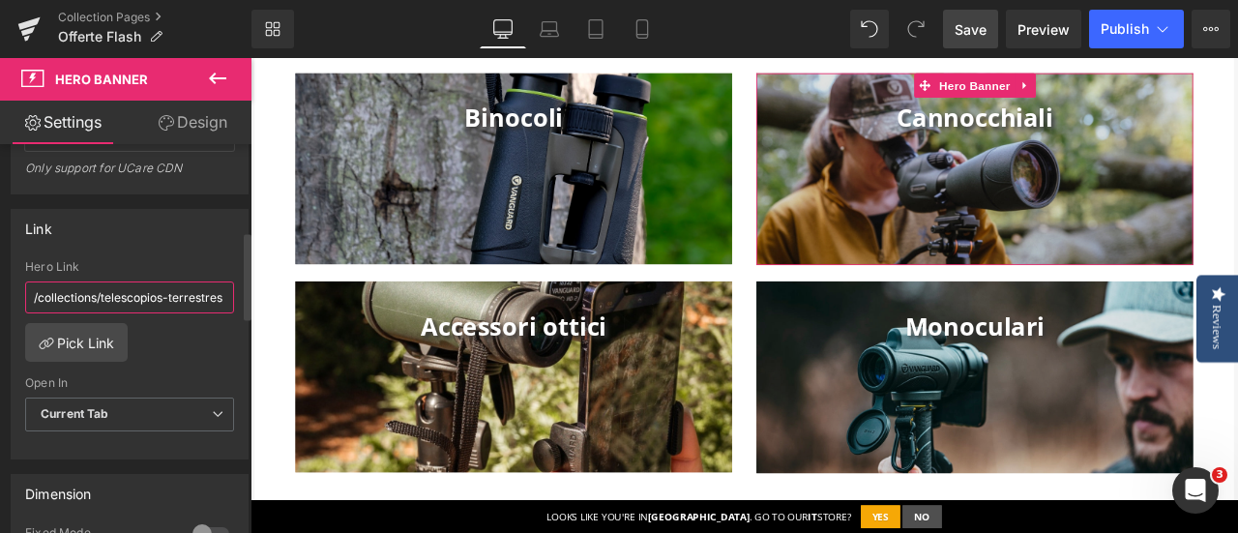
scroll to position [0, 3]
drag, startPoint x: 32, startPoint y: 292, endPoint x: 250, endPoint y: 292, distance: 218.6
click at [250, 292] on div "Image https://cdn.shopify.com/s/files/1/0083/9683/2873/files/CATEGORIA_4.jpg?v=…" at bounding box center [125, 342] width 251 height 397
paste input "https://www.vanguardworld.it/collections/telescopi-terrestri"
type input "https://www.vanguardworld.it/collections/telescopi-terrestri"
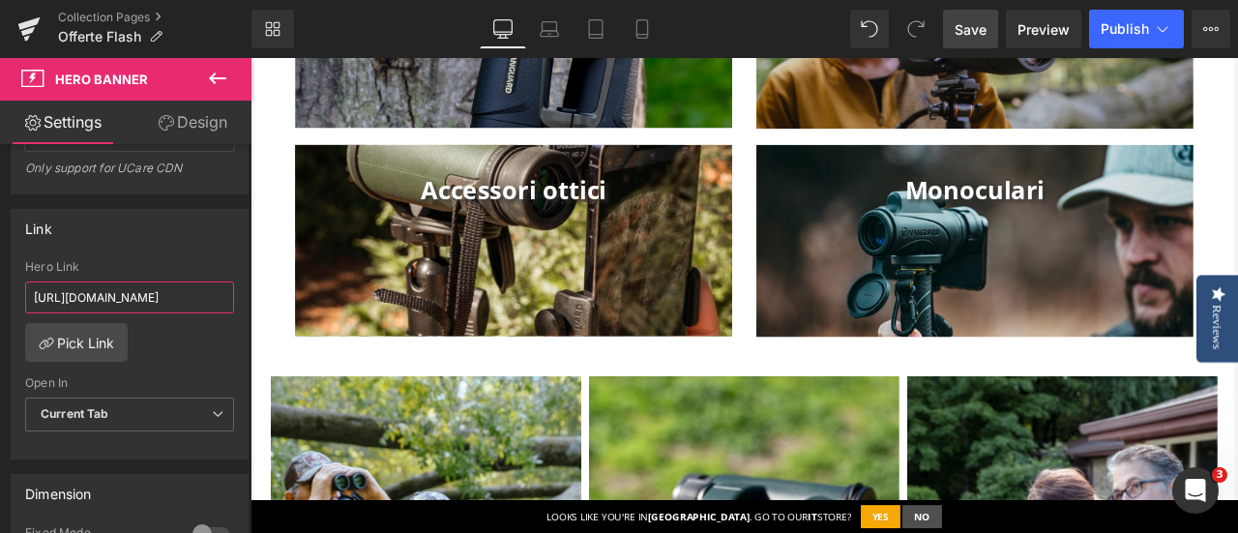
scroll to position [1644, 0]
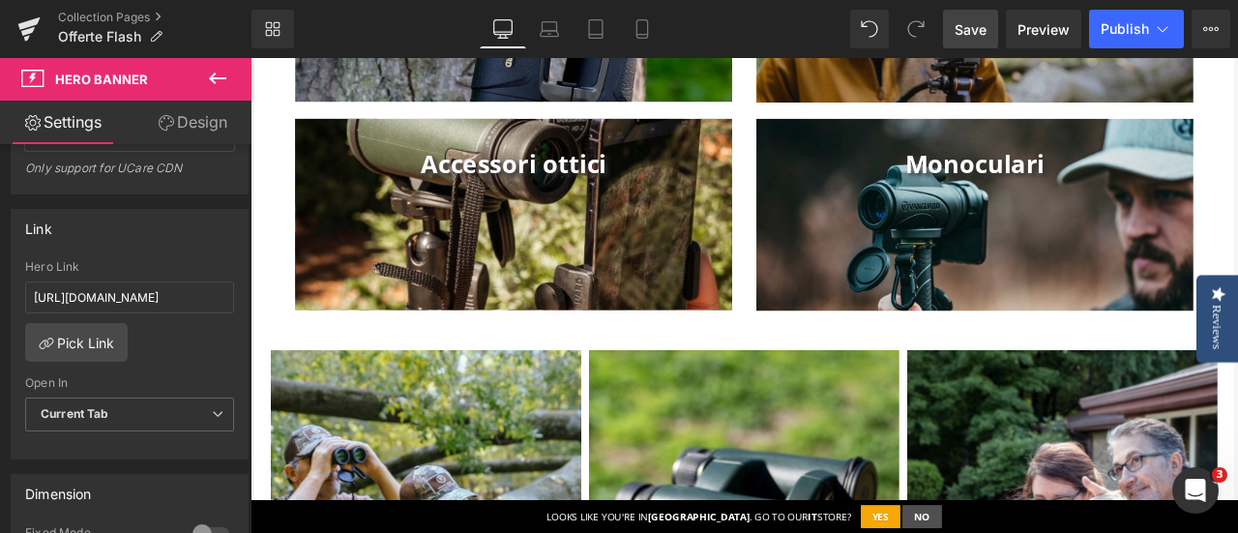
click at [633, 234] on div at bounding box center [562, 243] width 517 height 226
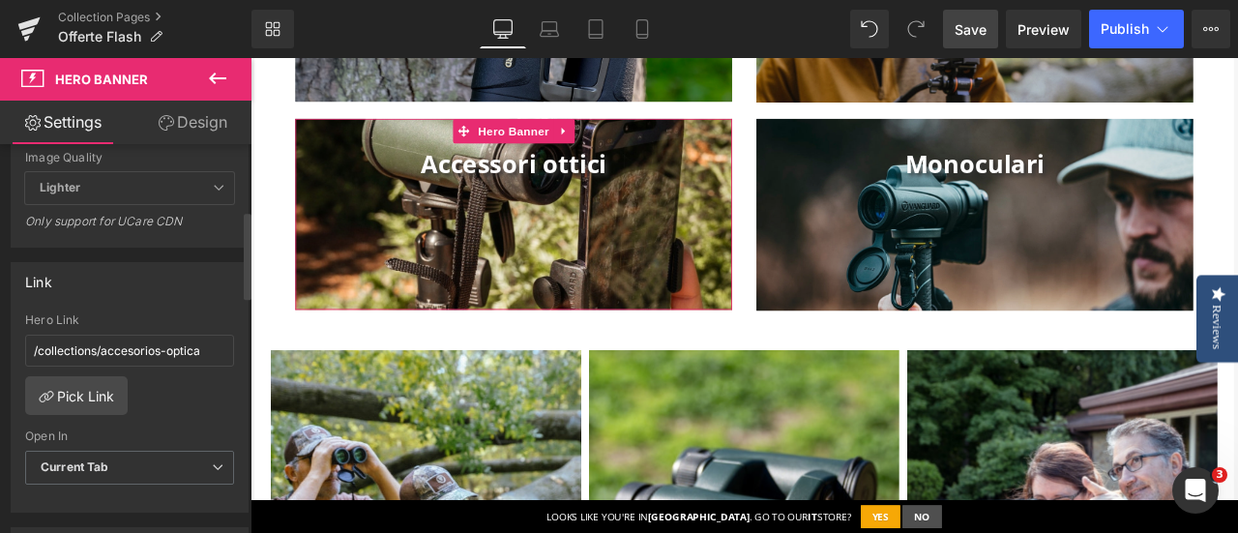
scroll to position [294, 0]
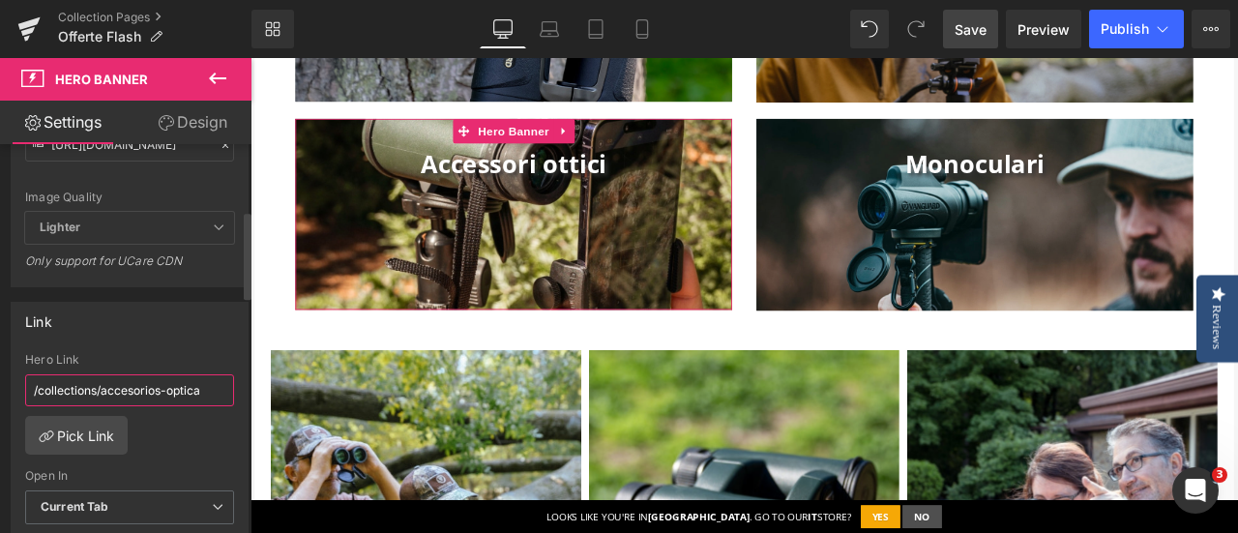
drag, startPoint x: 208, startPoint y: 383, endPoint x: 19, endPoint y: 382, distance: 188.6
click at [19, 382] on div "/collections/accesorios-optica Hero Link /collections/accesorios-optica Pick Li…" at bounding box center [130, 452] width 236 height 198
paste input "https://www.vanguardworld.it/collections/accessori-ottiche"
type input "https://www.vanguardworld.it/collections/accessori-ottiche"
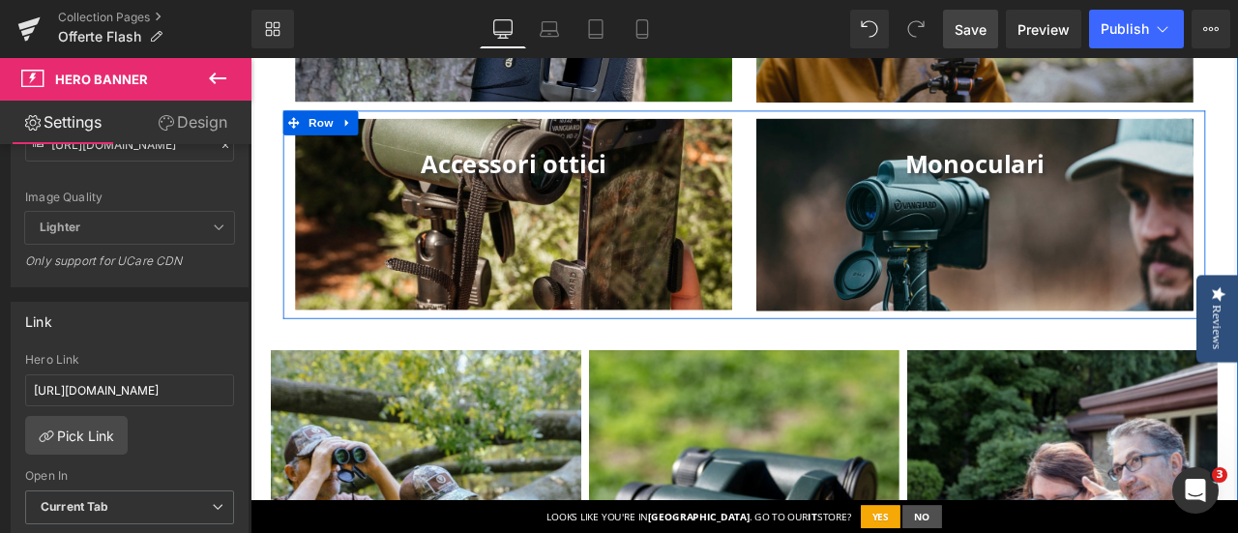
click at [250, 58] on div "156px" at bounding box center [250, 58] width 0 height 0
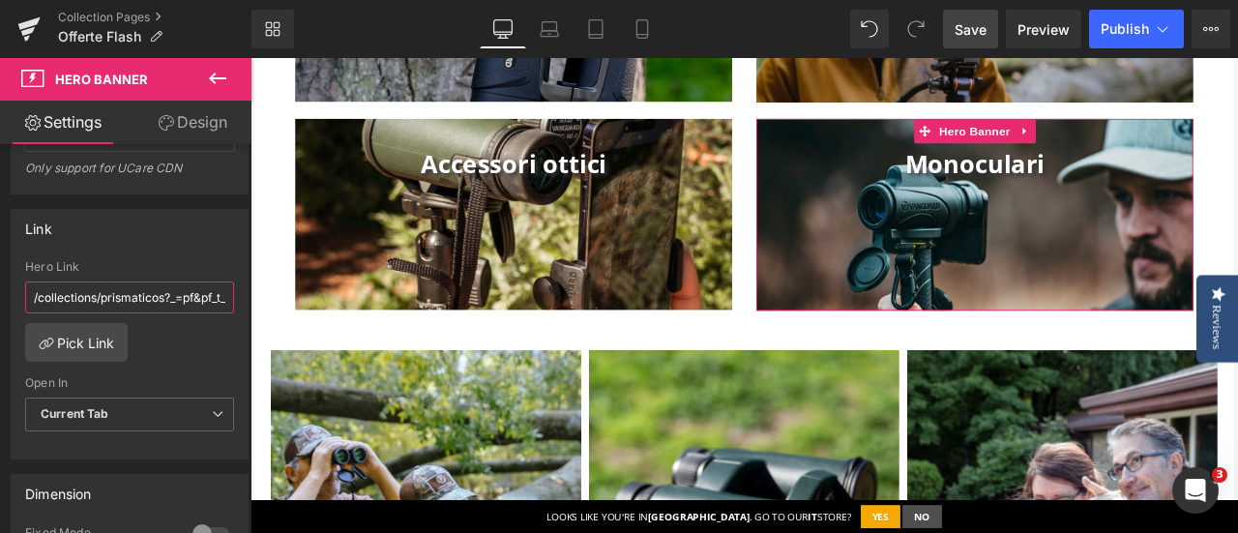
scroll to position [0, 166]
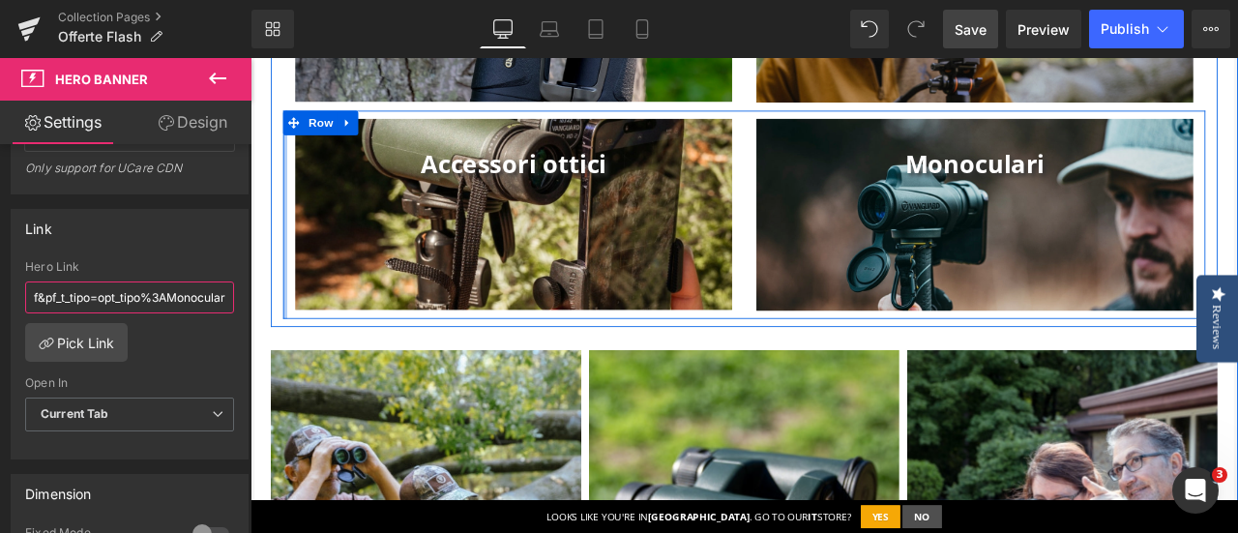
paste input "https://www.vanguardworld.it/collections/binocoli?_=pf&pf_t_tipo=opt_tipo%3AMon…"
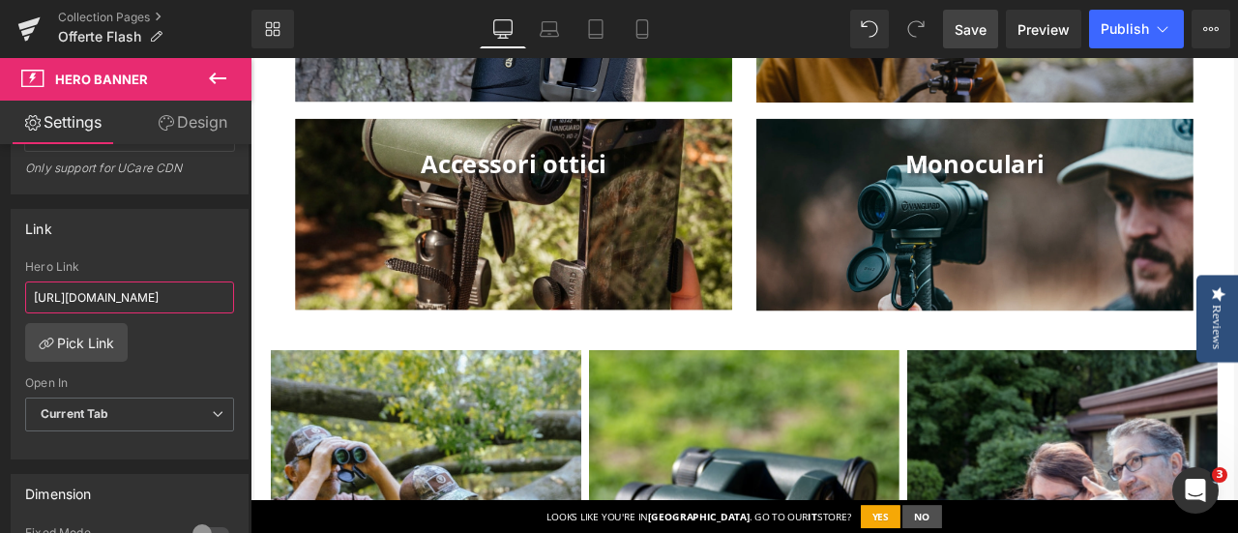
type input "https://www.vanguardworld.it/collections/binocoli?_=pf&pf_t_tipo=opt_tipo%3AMon…"
click at [988, 27] on link "Save" at bounding box center [970, 29] width 55 height 39
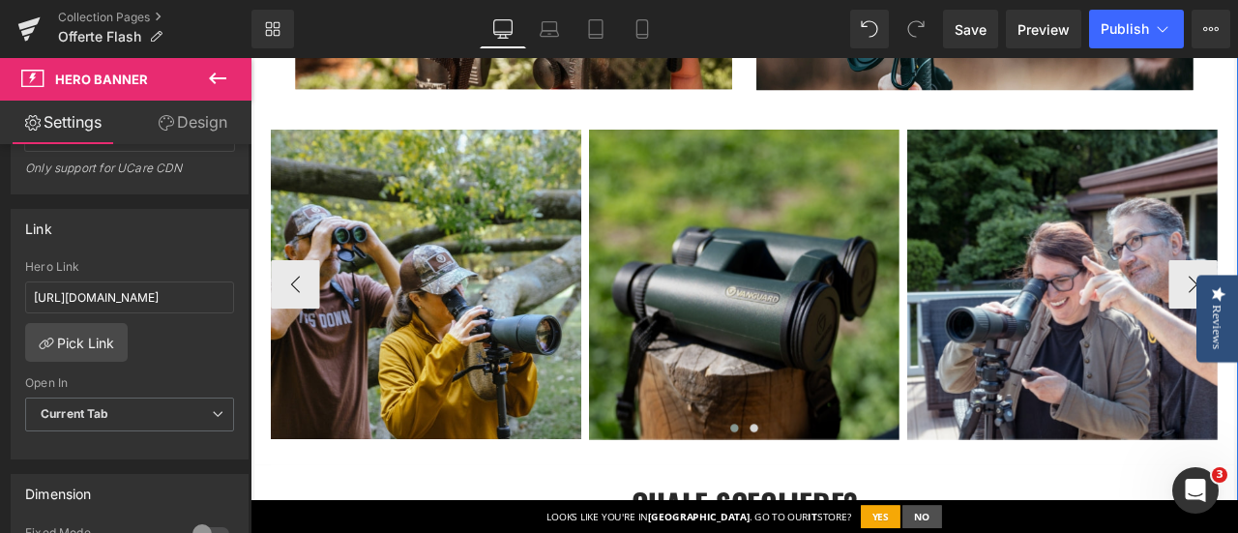
scroll to position [1934, 0]
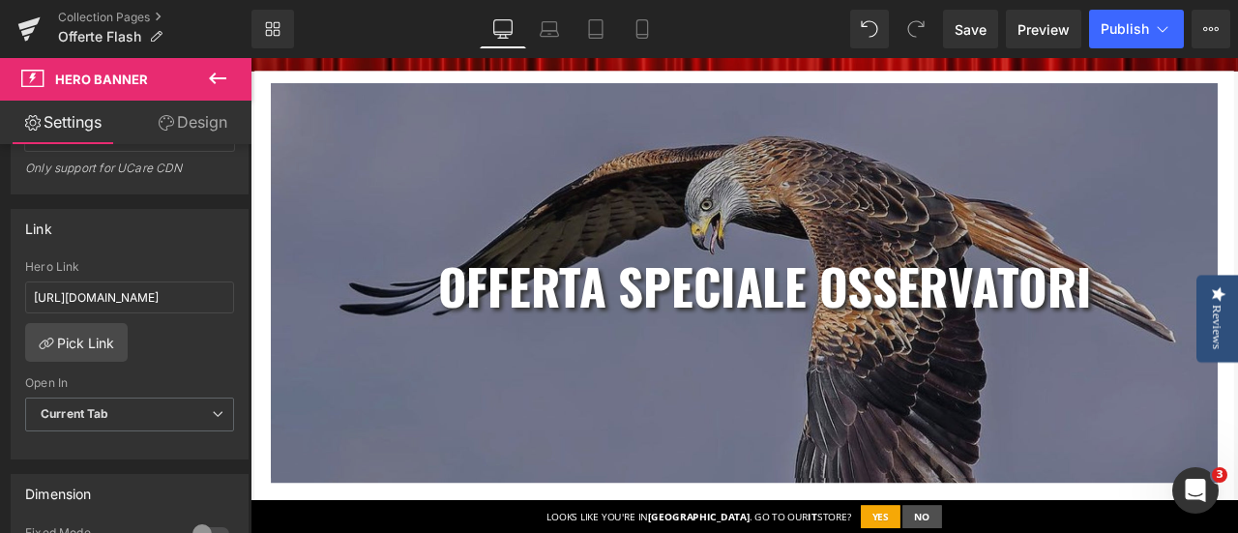
scroll to position [774, 0]
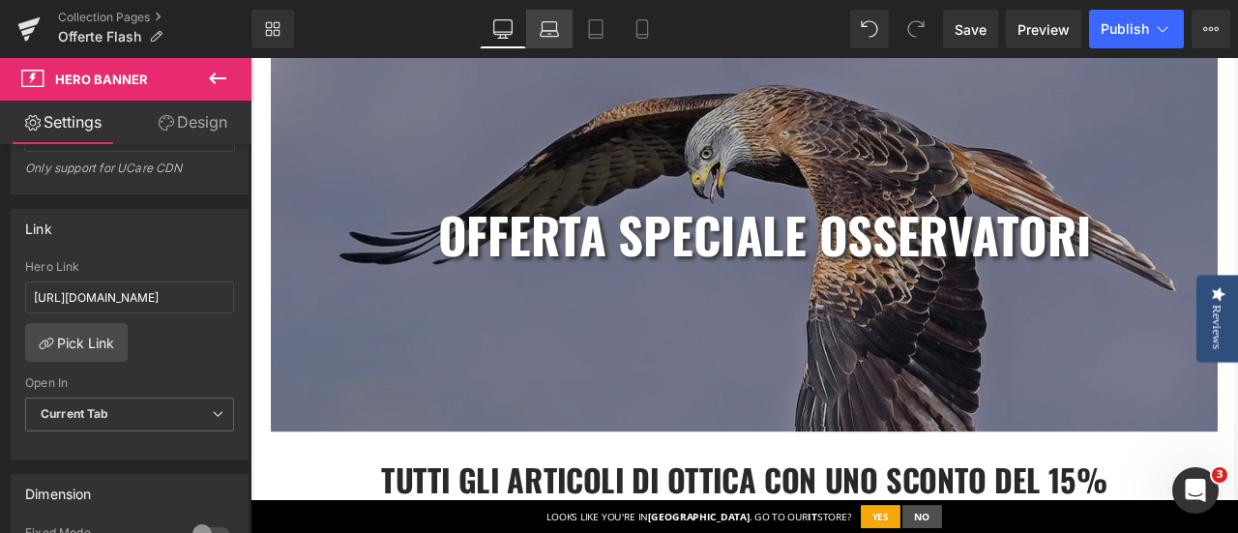
click at [553, 24] on icon at bounding box center [549, 28] width 19 height 19
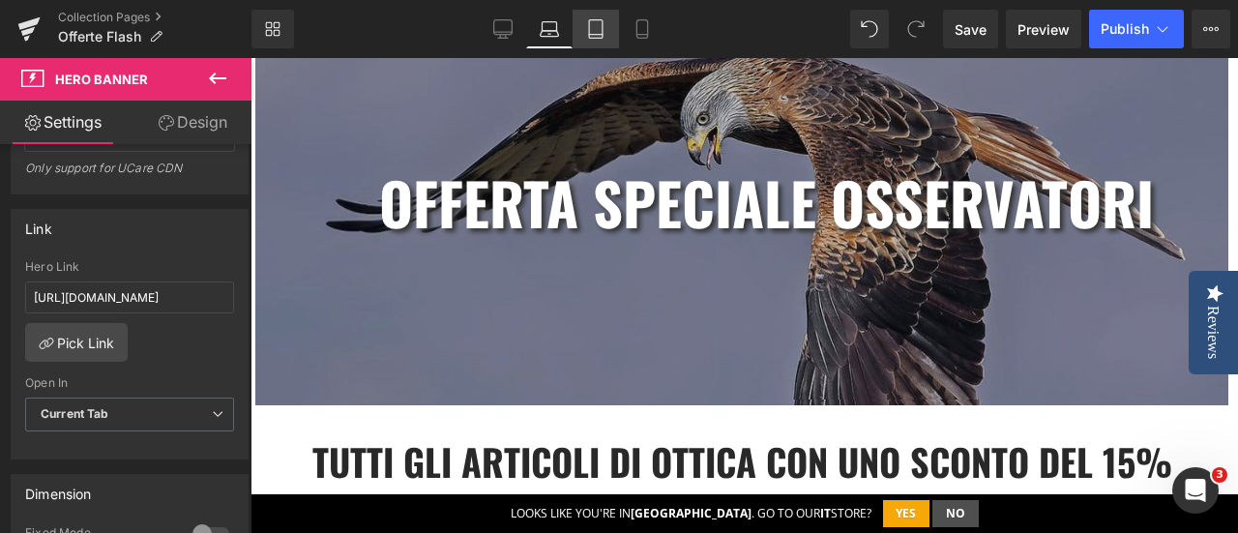
click at [601, 35] on icon at bounding box center [596, 35] width 14 height 0
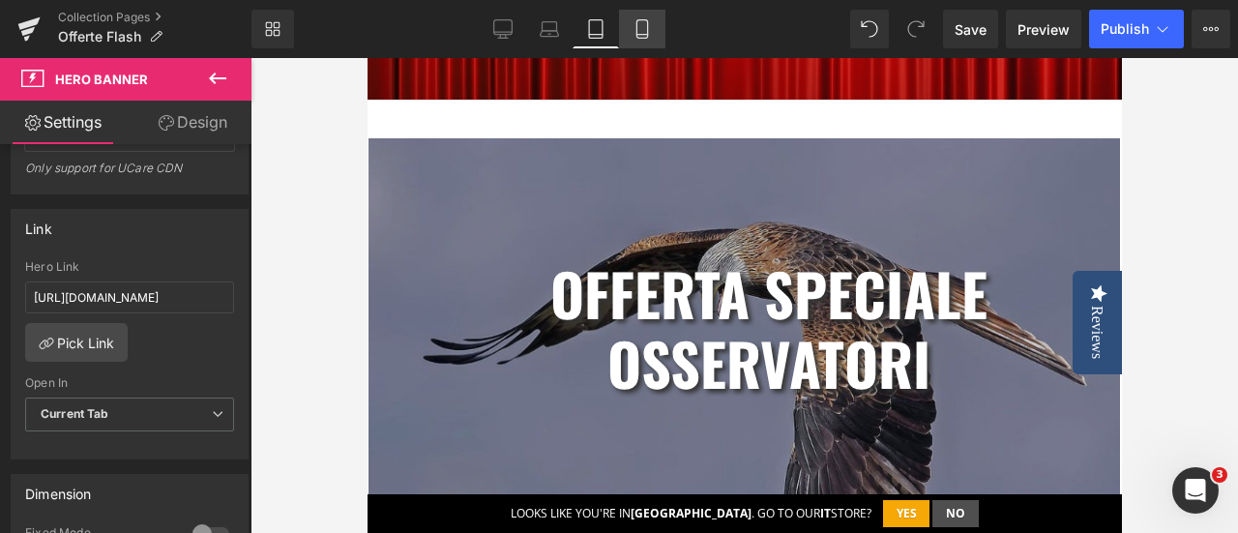
click at [638, 27] on icon at bounding box center [641, 28] width 19 height 19
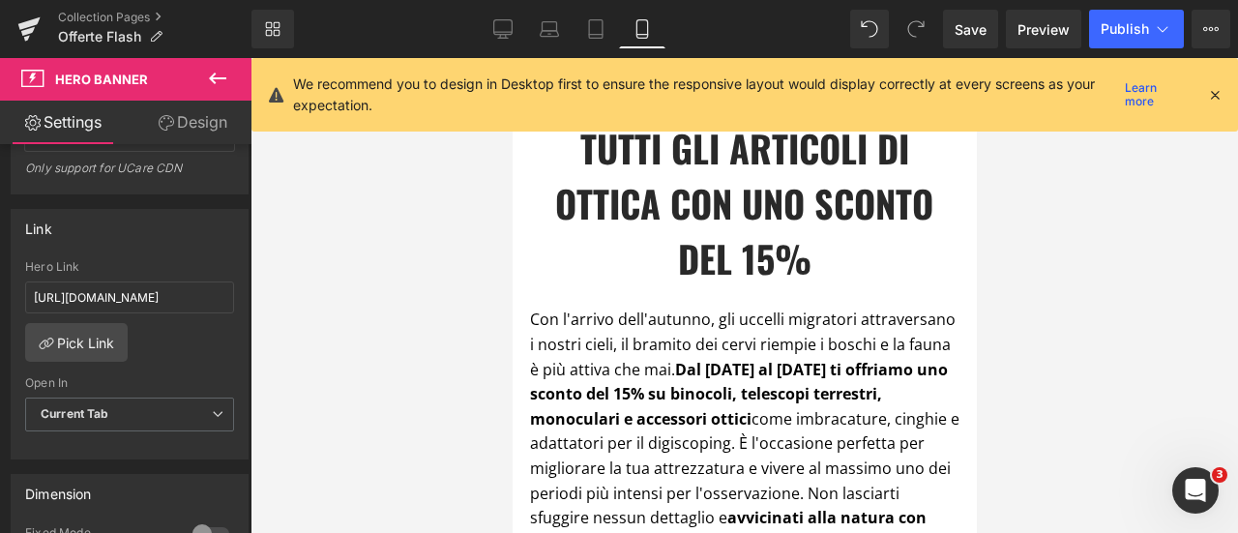
scroll to position [1359, 0]
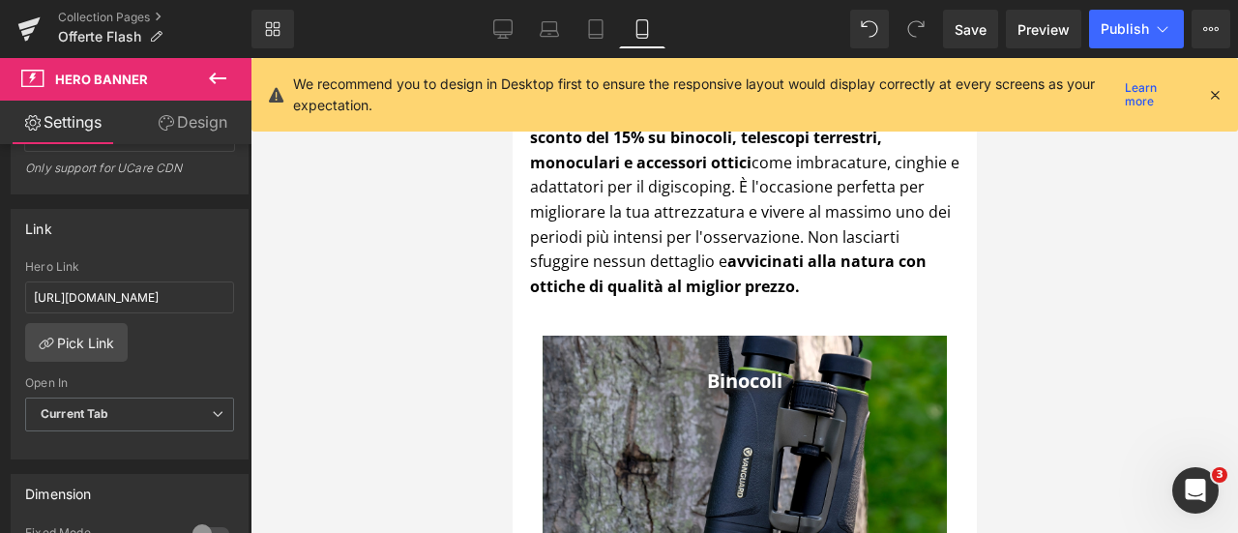
click at [1220, 94] on icon at bounding box center [1214, 94] width 17 height 17
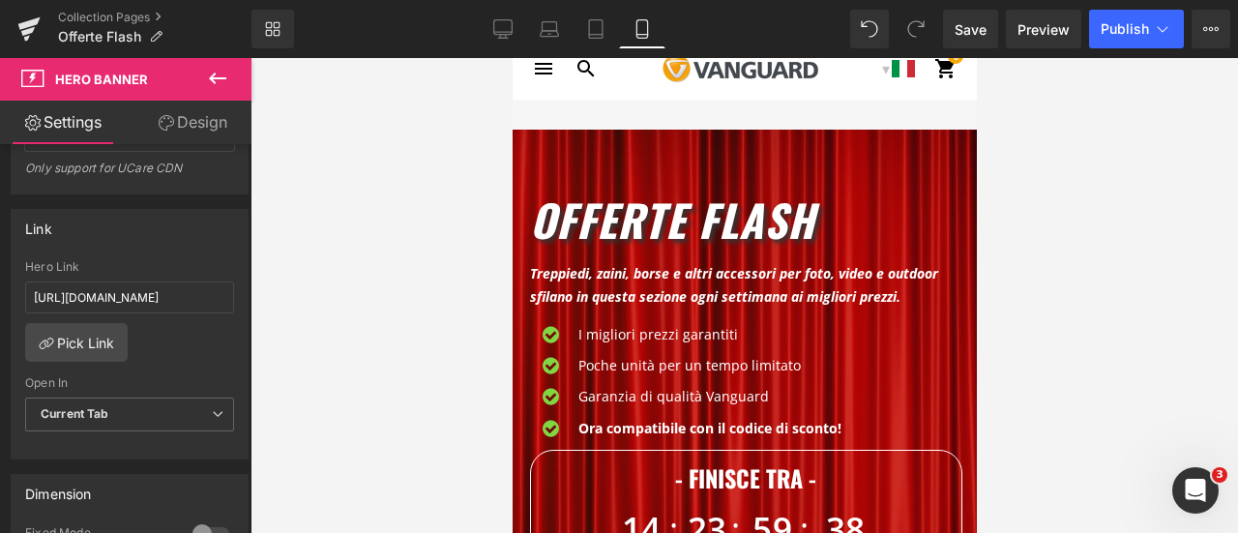
scroll to position [0, 0]
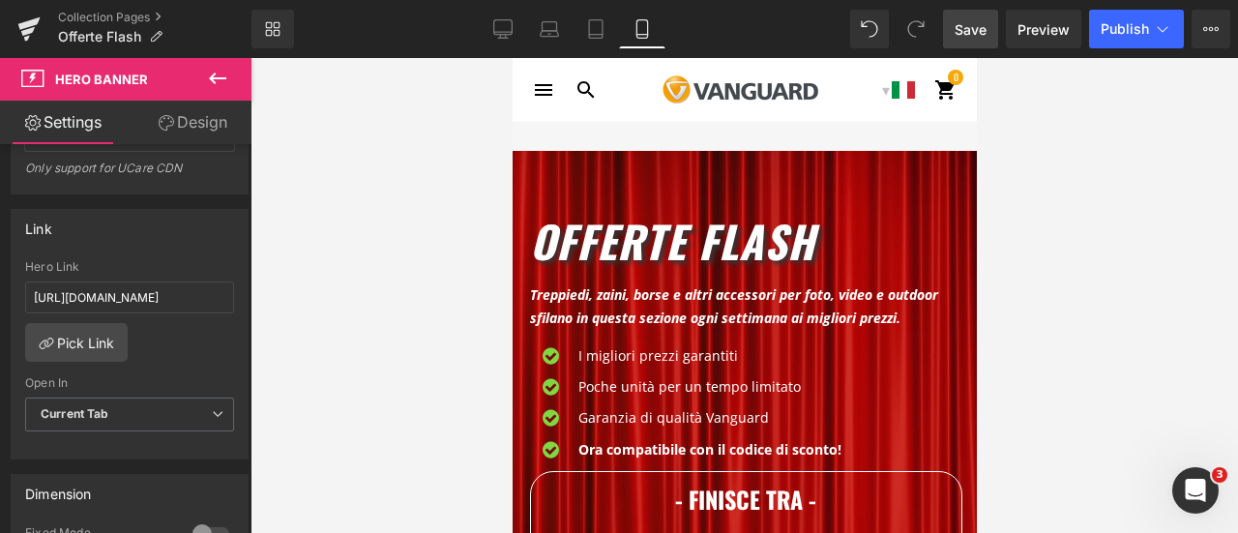
click at [967, 29] on span "Save" at bounding box center [971, 29] width 32 height 20
